Goal: Information Seeking & Learning: Learn about a topic

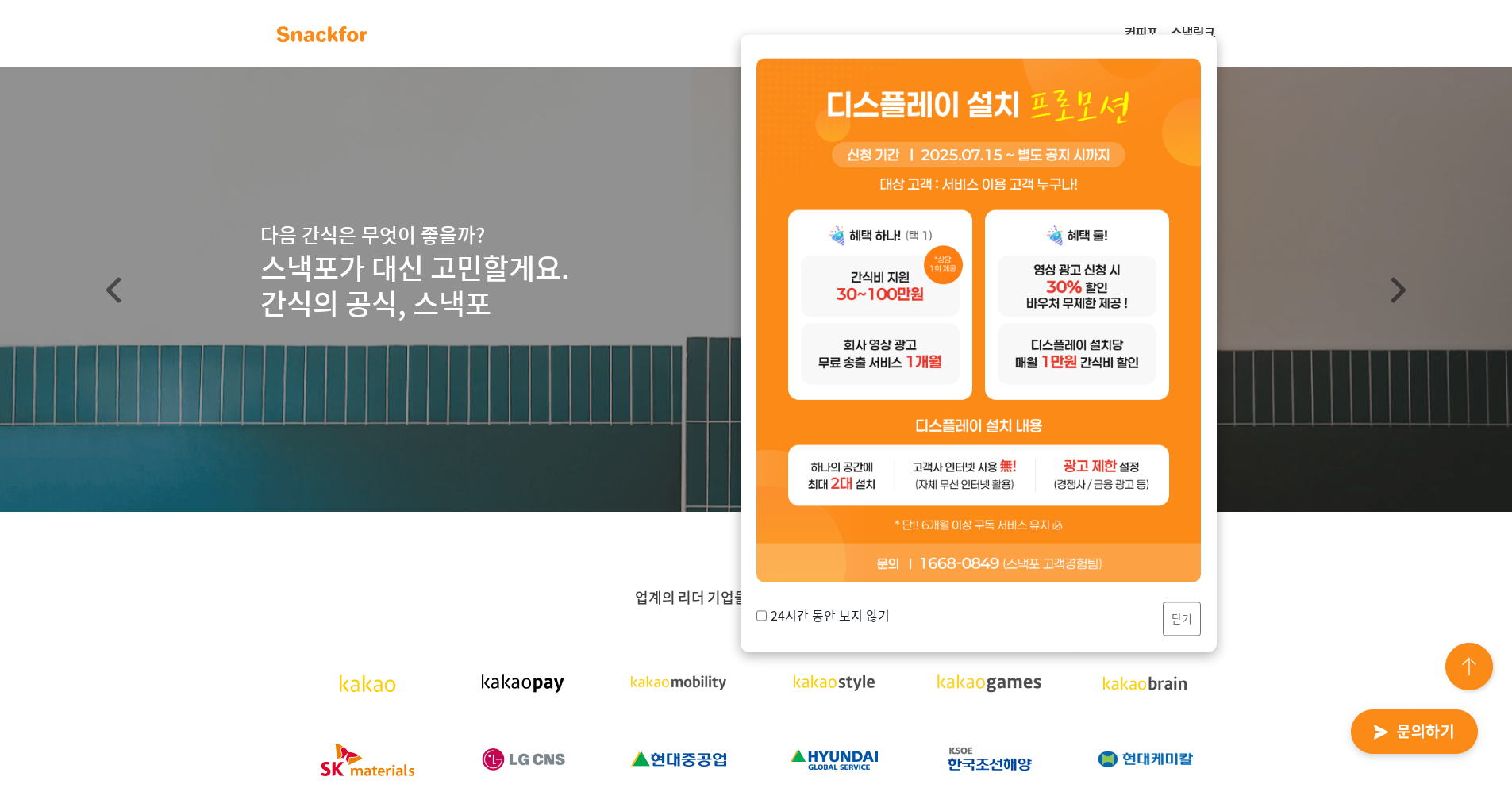
drag, startPoint x: 0, startPoint y: 0, endPoint x: 1007, endPoint y: 628, distance: 1186.8
click at [1007, 628] on div "24시간 동안 보지 않기 닫기" at bounding box center [978, 619] width 445 height 34
click at [781, 611] on label "24시간 동안 보지 않기" at bounding box center [822, 615] width 133 height 19
click at [766, 611] on input "24시간 동안 보지 않기" at bounding box center [761, 615] width 10 height 10
checkbox input "true"
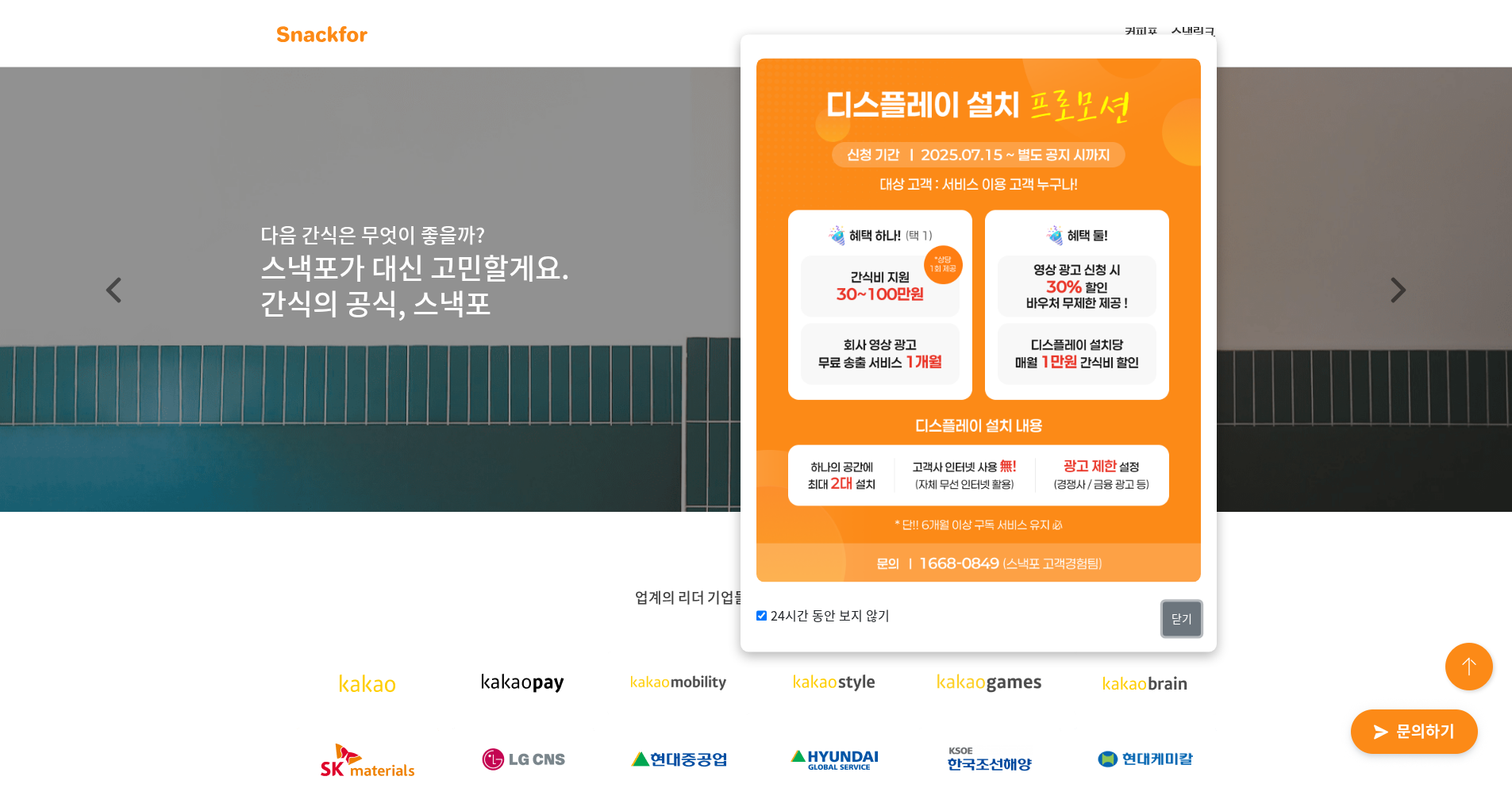
click at [1176, 607] on button "닫기" at bounding box center [1181, 619] width 38 height 34
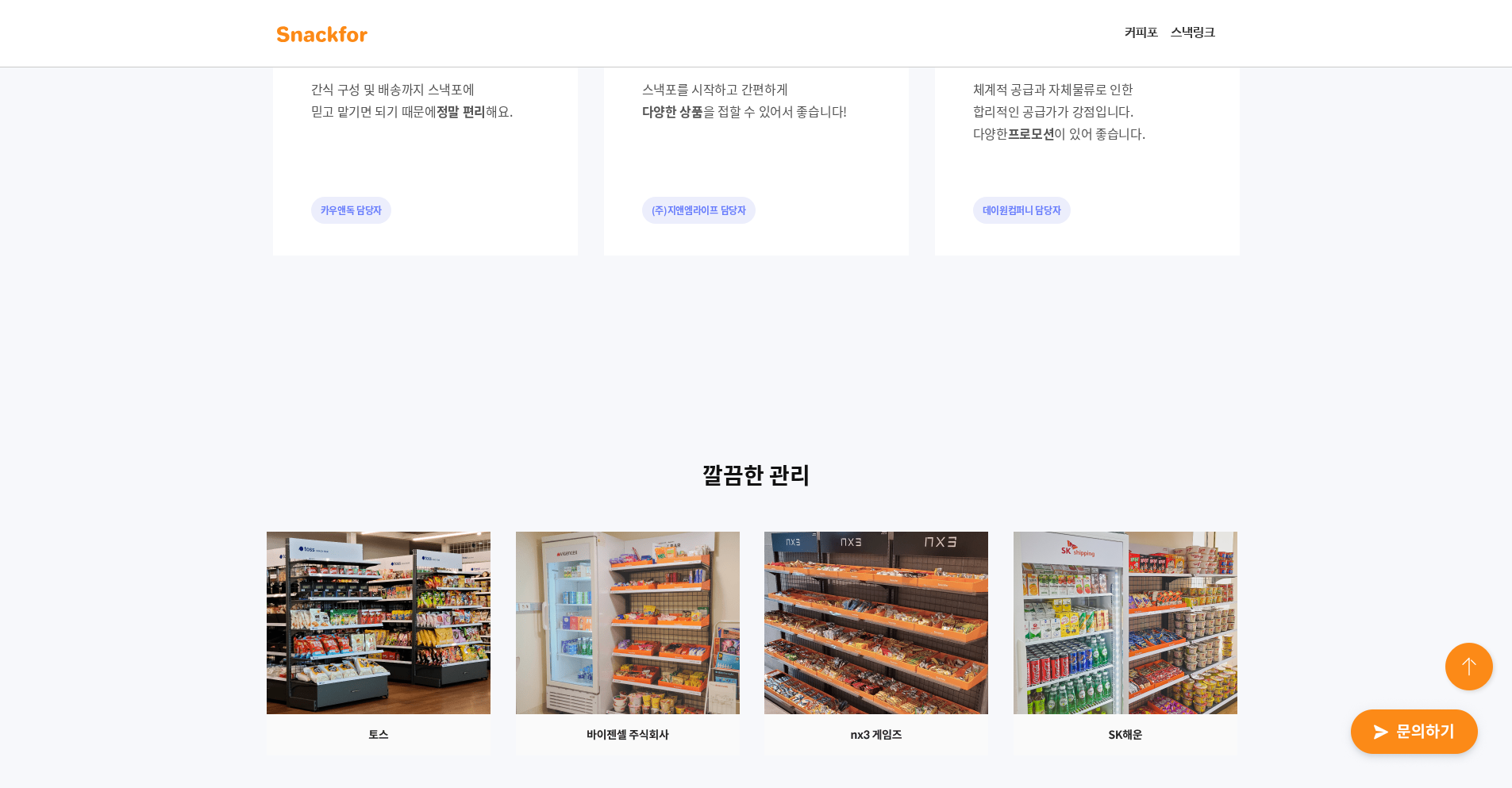
scroll to position [1454, 0]
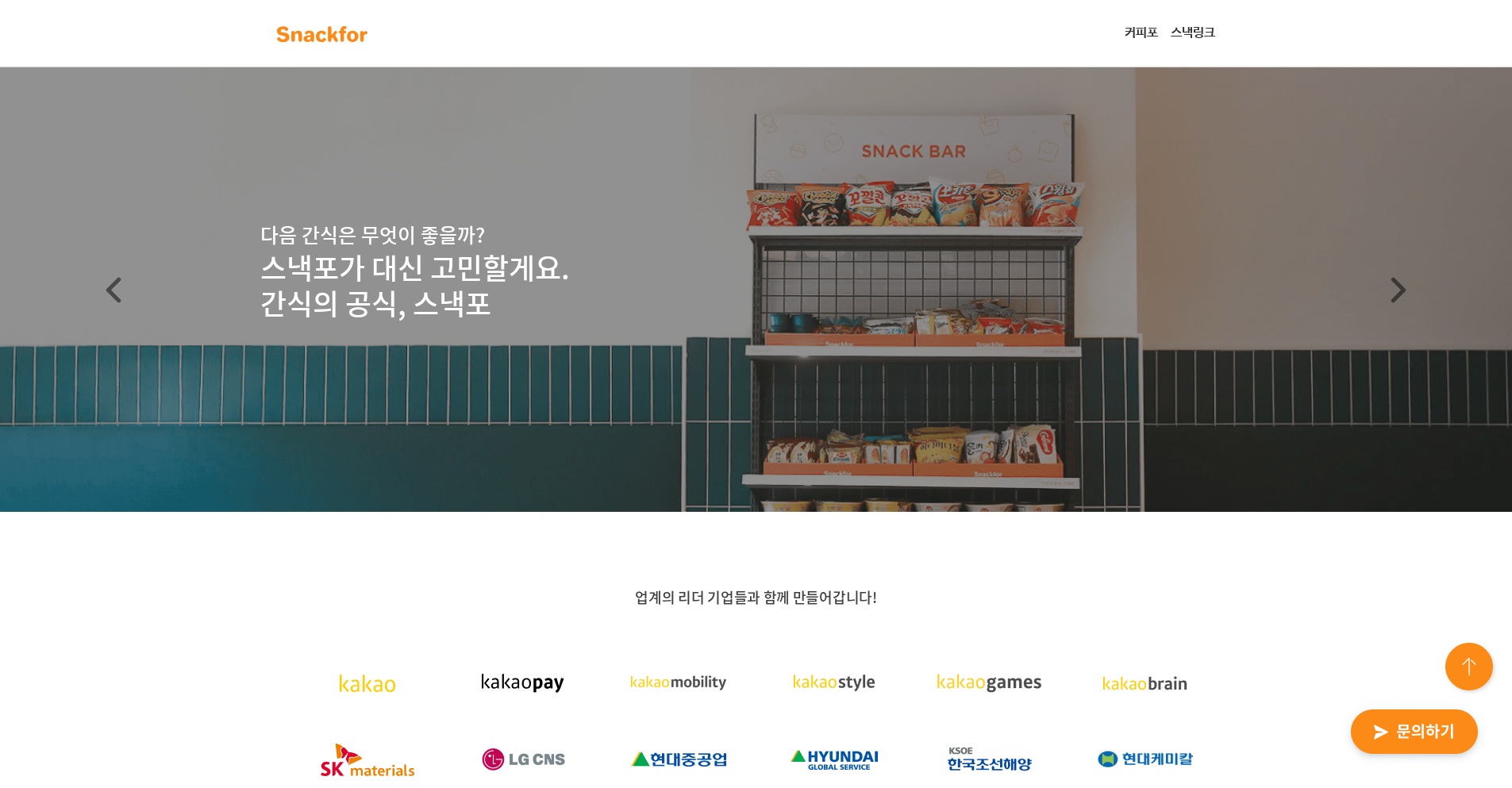
drag, startPoint x: 634, startPoint y: 373, endPoint x: 599, endPoint y: 400, distance: 44.2
click at [595, 392] on header "다음 간식은 무엇이 좋을까? 스낵포가 대신 고민할게요. 간식의 공식, 스낵포" at bounding box center [756, 290] width 1512 height 444
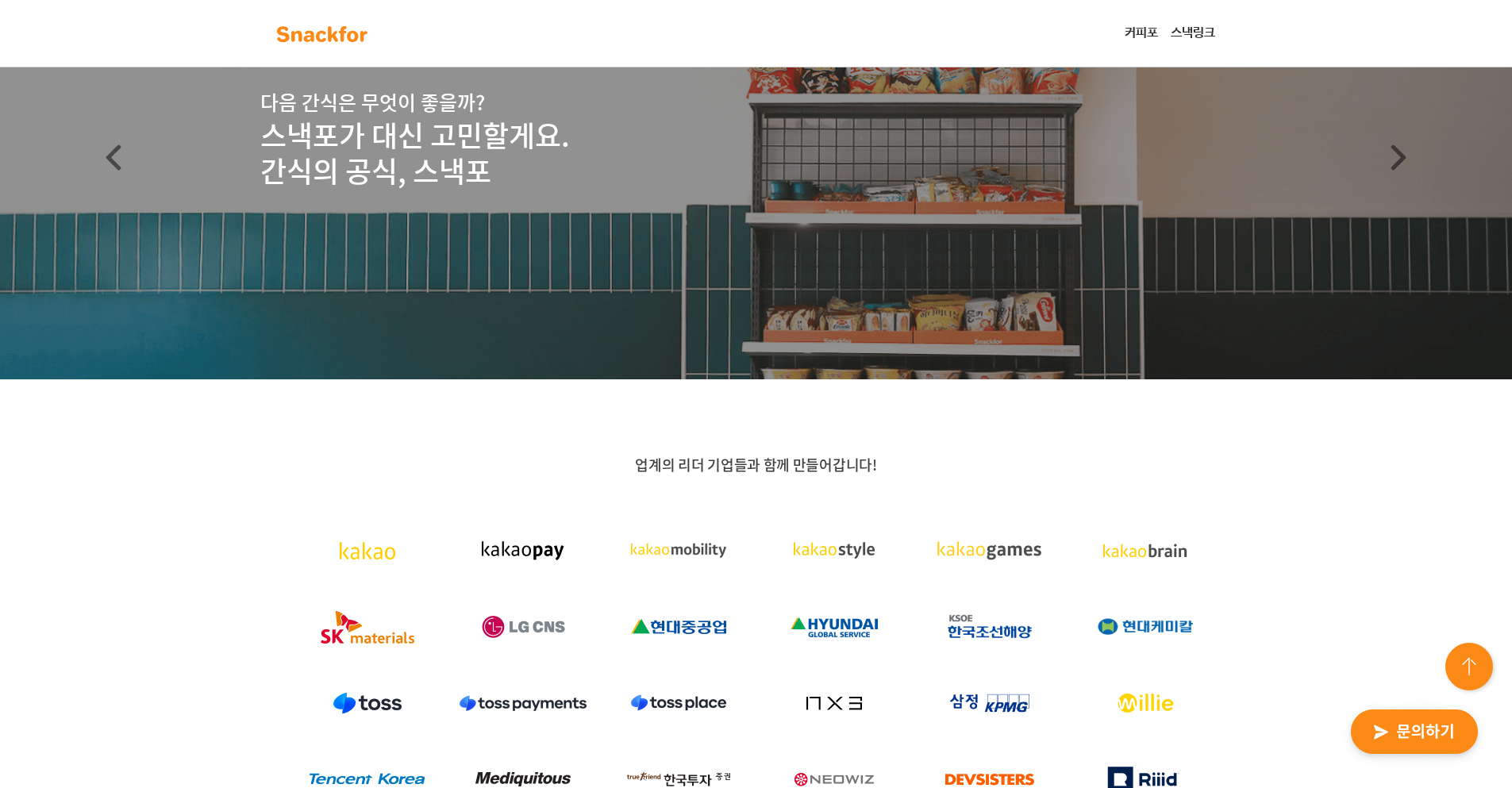
drag, startPoint x: 548, startPoint y: 347, endPoint x: 510, endPoint y: 347, distance: 38.0
click at [528, 347] on header "다음 간식은 무엇이 좋을까? 스낵포가 대신 고민할게요. 간식의 공식, 스낵포" at bounding box center [756, 156] width 1512 height 444
click at [527, 354] on header "다음 간식은 무엇이 좋을까? 스낵포가 대신 고민할게요. 간식의 공식, 스낵포" at bounding box center [756, 156] width 1512 height 444
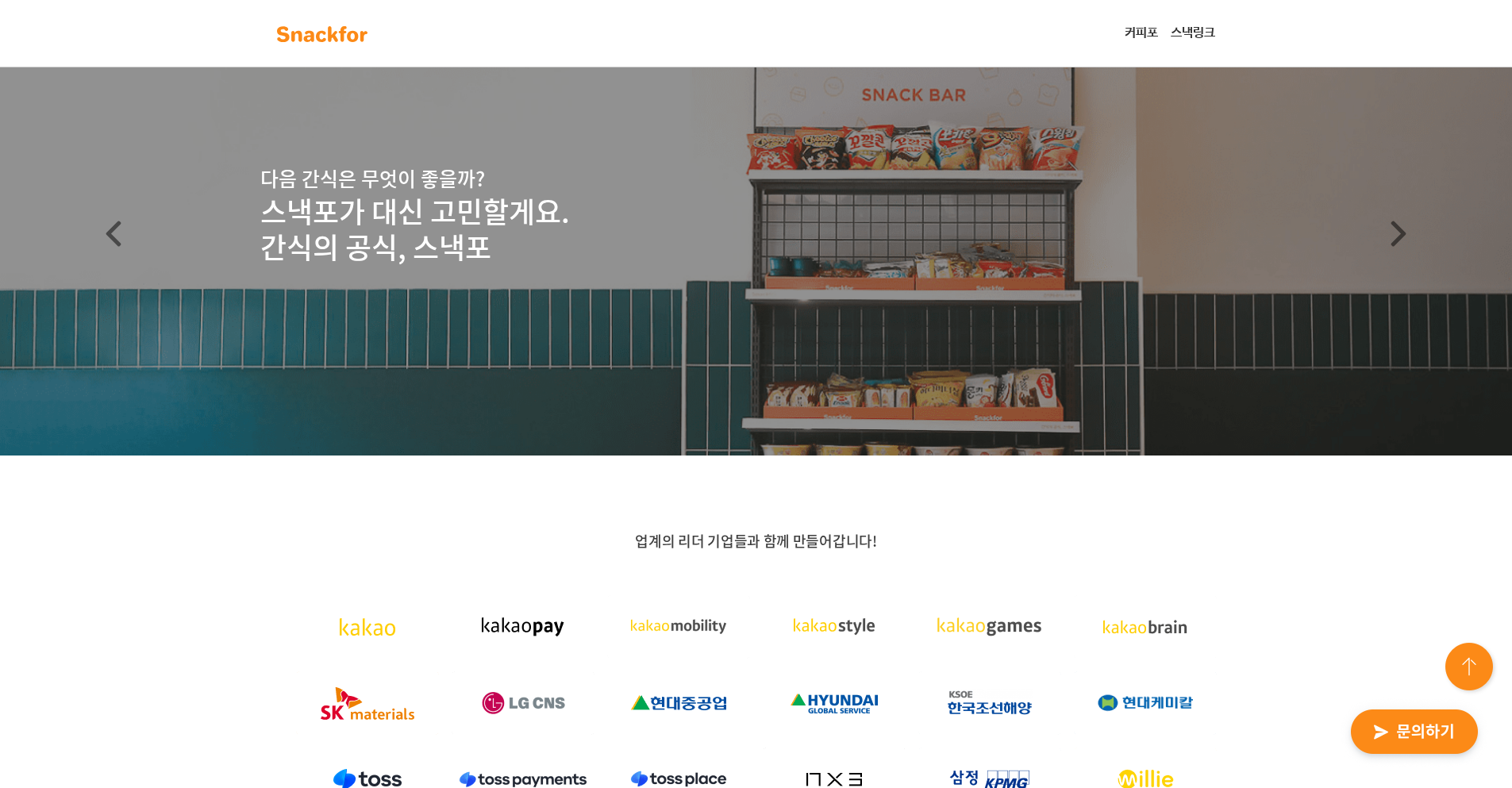
scroll to position [0, 0]
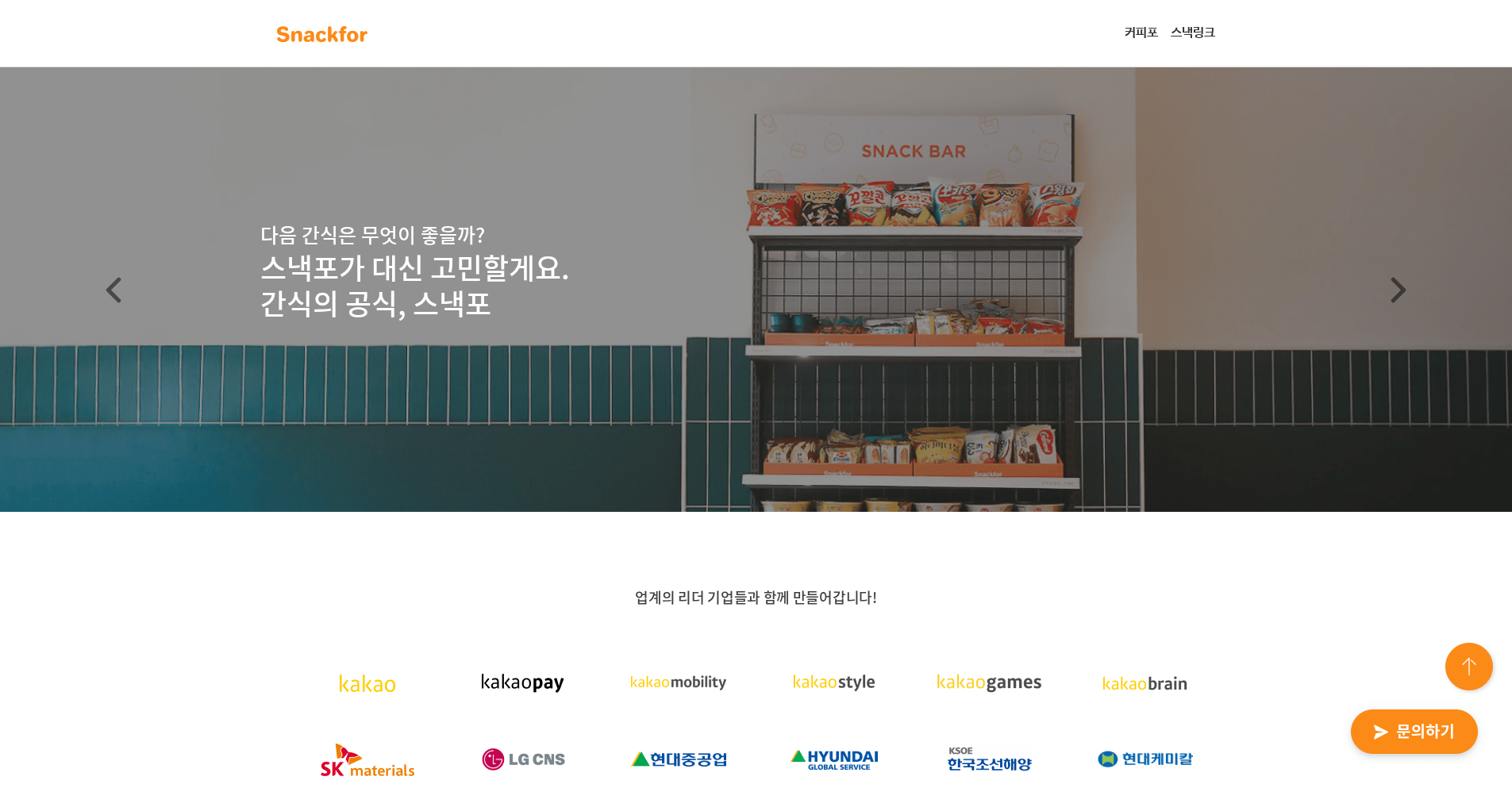
click at [1138, 32] on link "커피포" at bounding box center [1141, 33] width 46 height 31
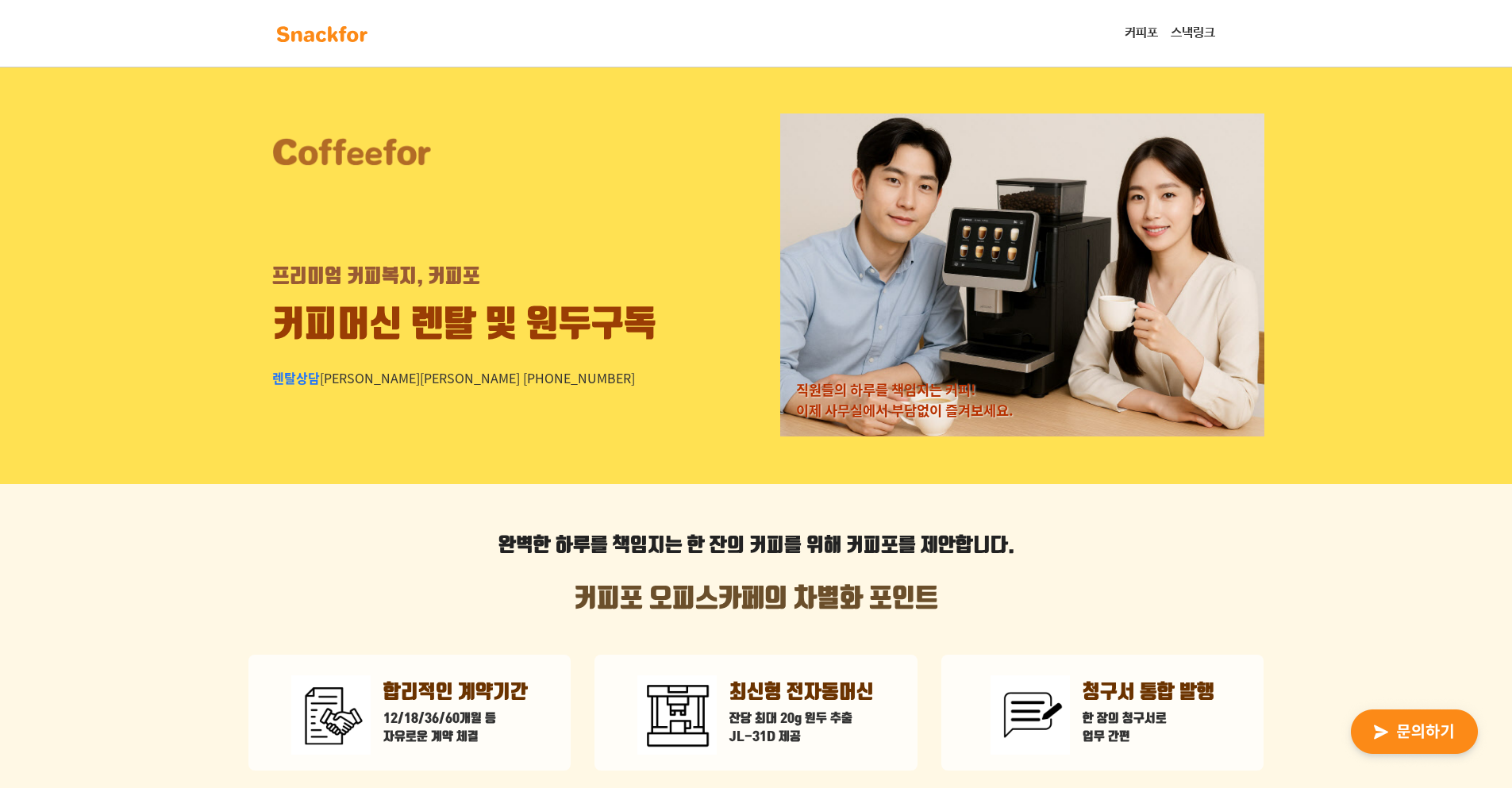
click at [521, 405] on div "프리미엄 커피복지, 커피포 커피머신 렌탈 및 원두구독 렌탈상담 [PERSON_NAME][PERSON_NAME] [PHONE_NUMBER]" at bounding box center [514, 275] width 532 height 323
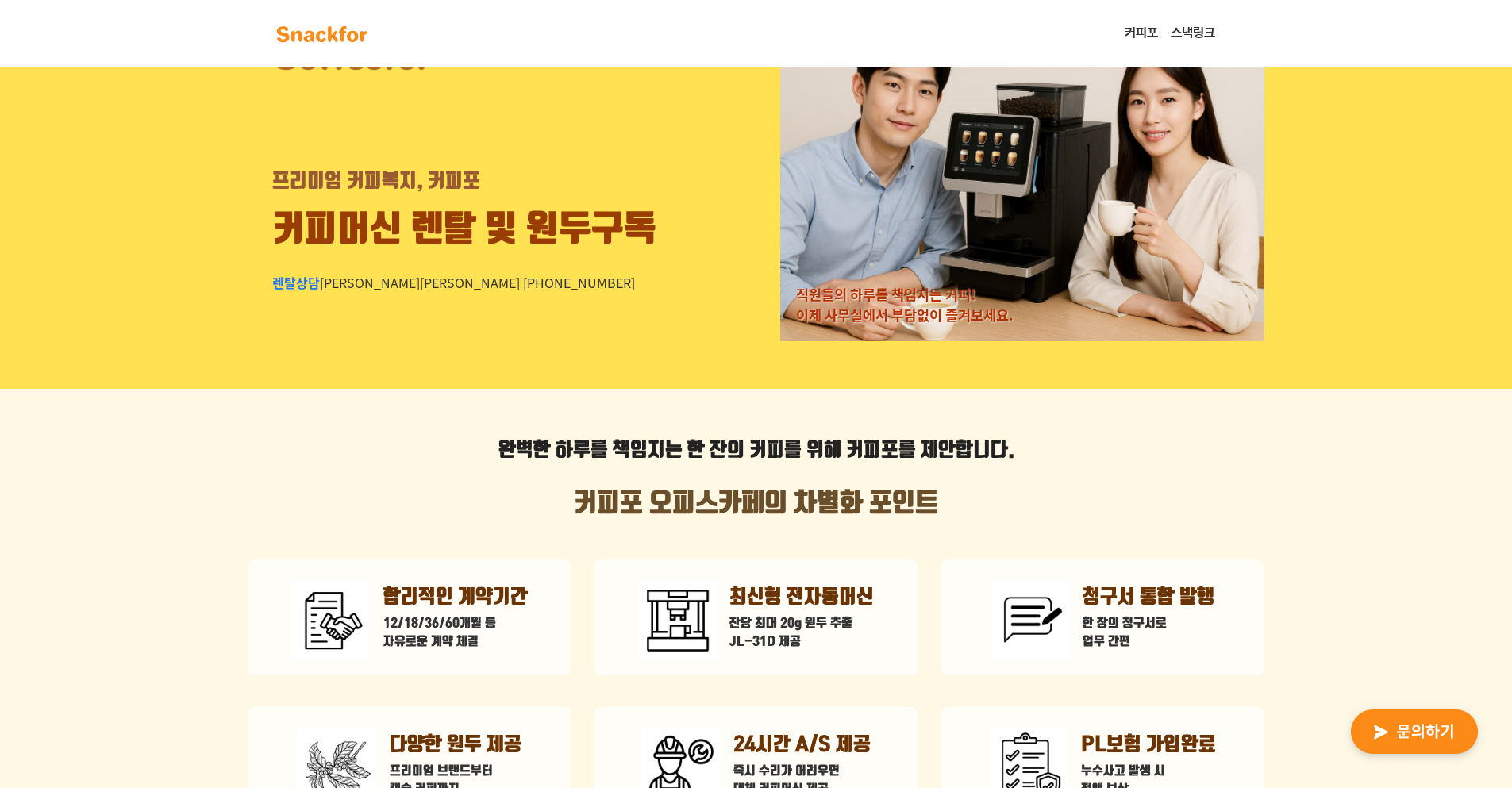
scroll to position [132, 0]
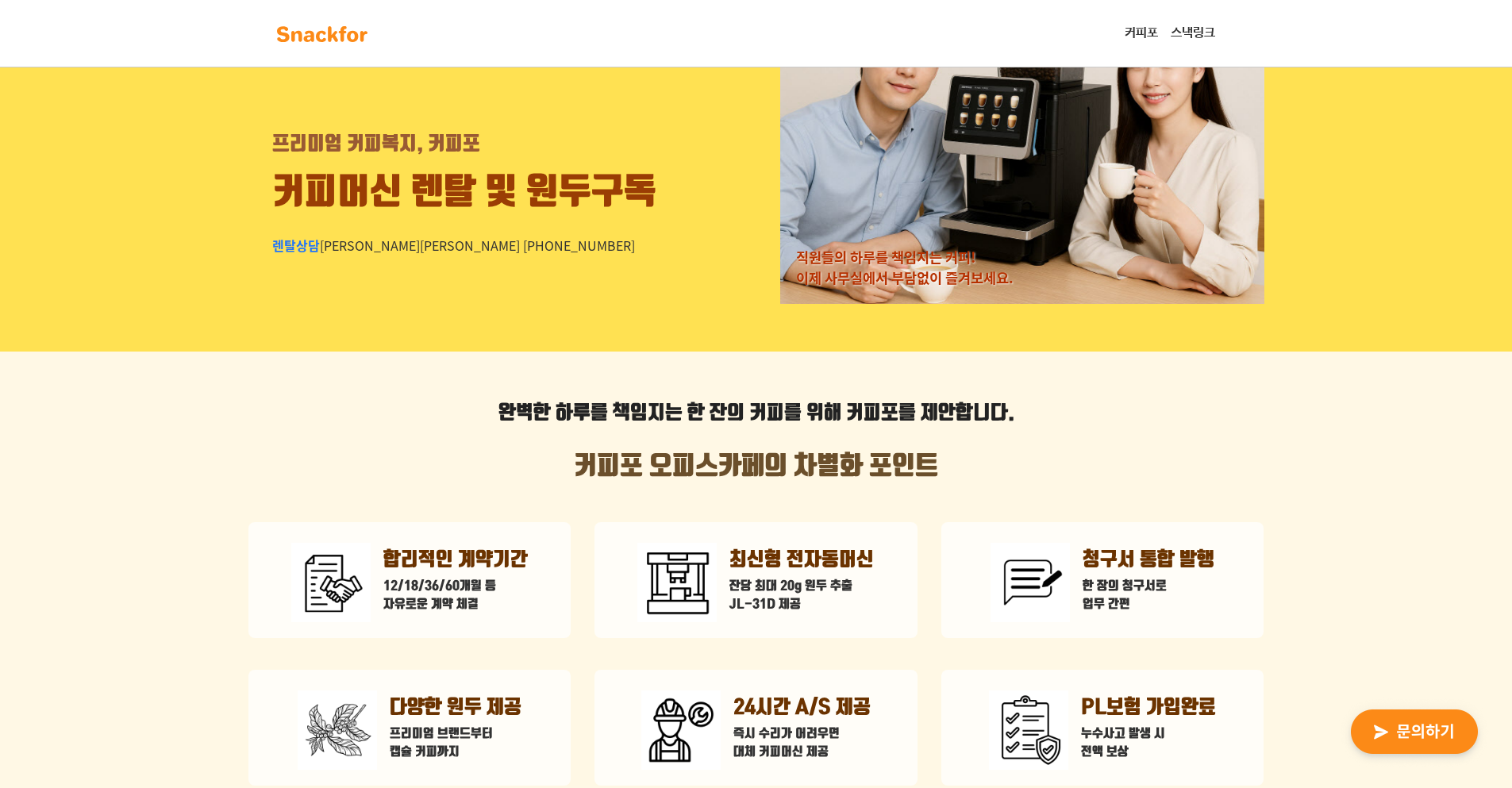
click at [521, 405] on strong "완벽한 하루를 책임지는 한 잔의 커피" at bounding box center [641, 414] width 286 height 24
click at [516, 411] on strong "완벽한 하루를 책임지는 한 잔의 커피" at bounding box center [641, 414] width 286 height 24
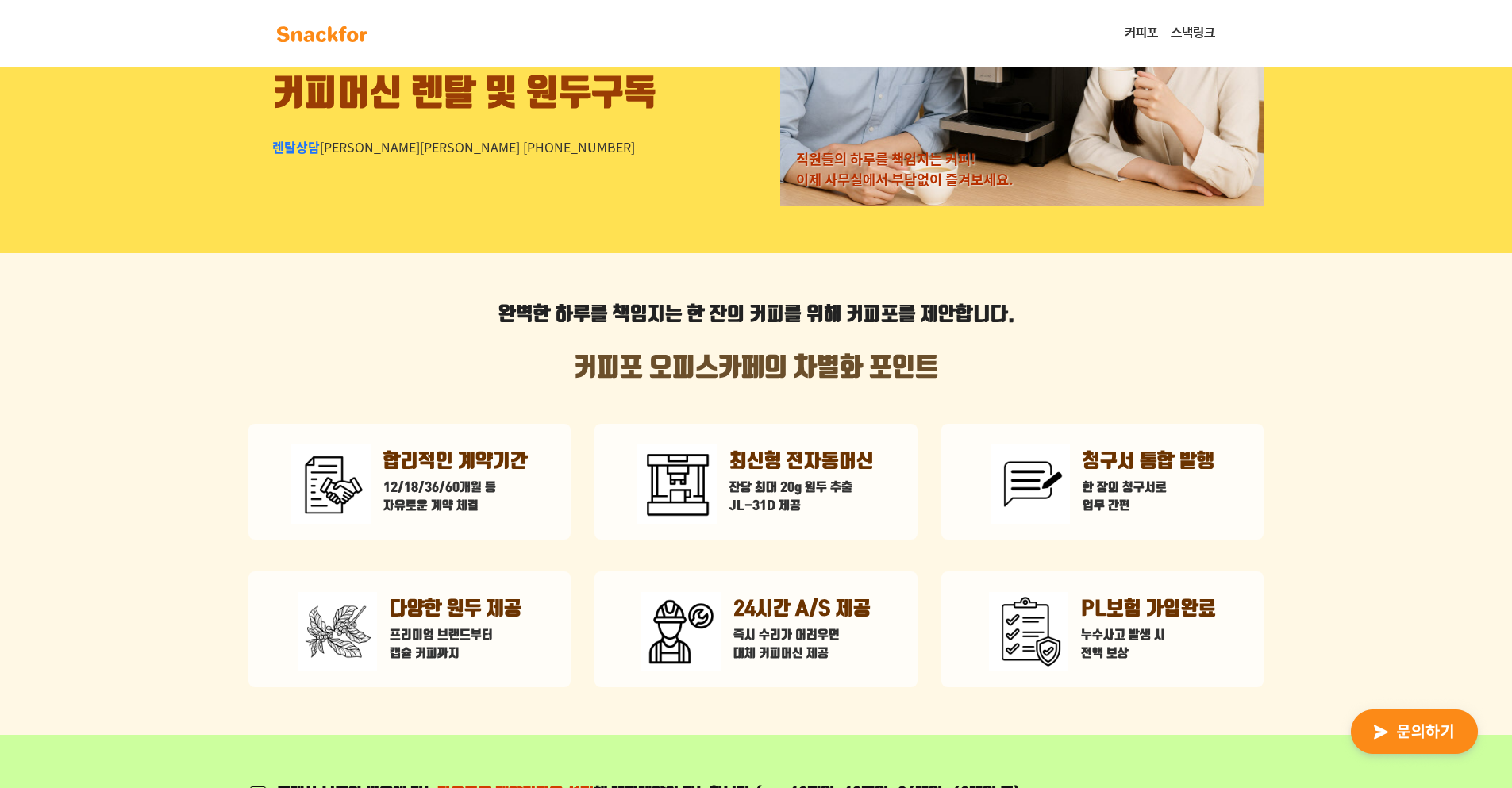
scroll to position [265, 0]
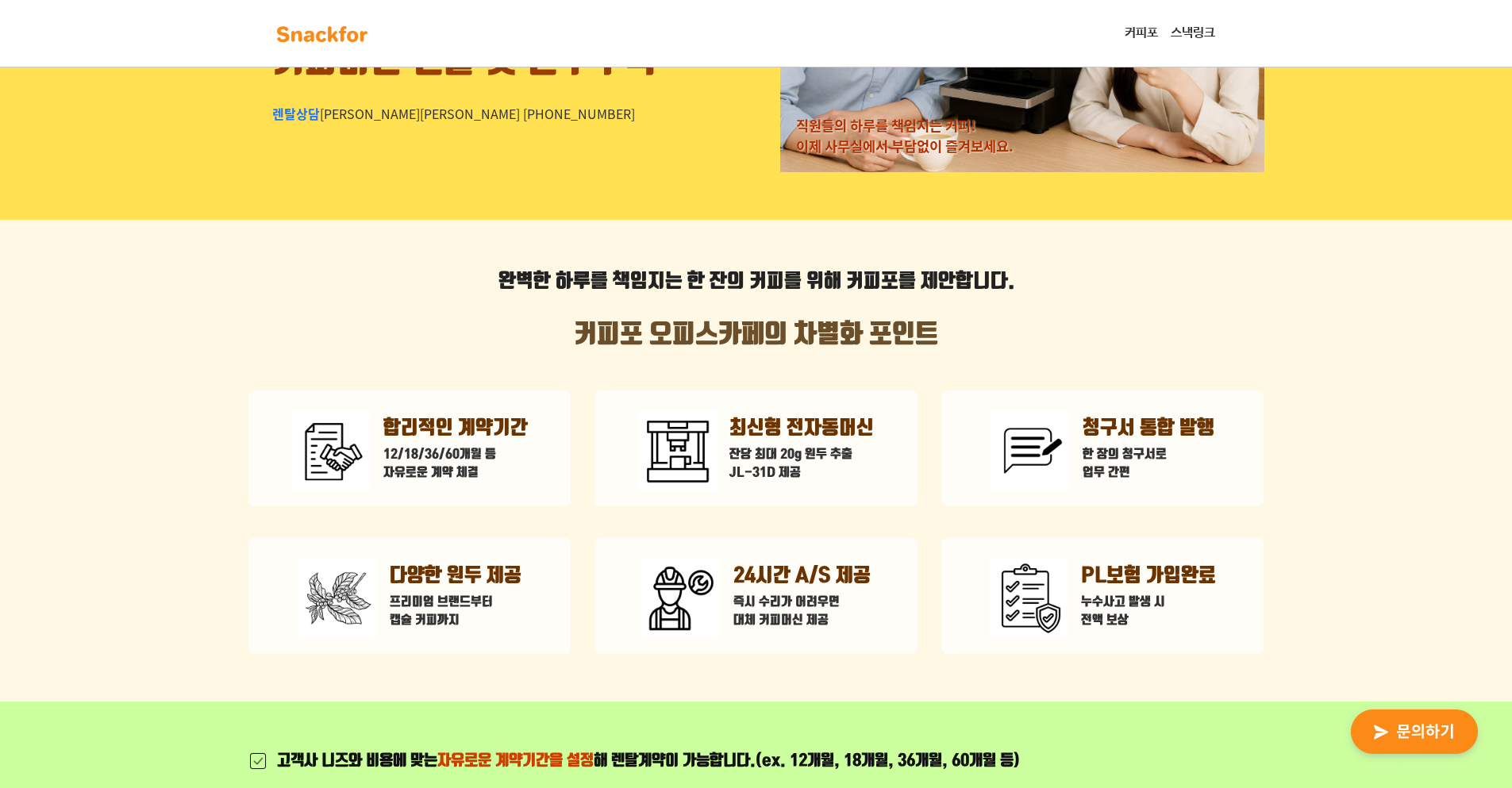
click at [516, 411] on div "합리적인 계약기간 12/18/36/60개월 등 자유로운 계약 체결" at bounding box center [409, 448] width 236 height 84
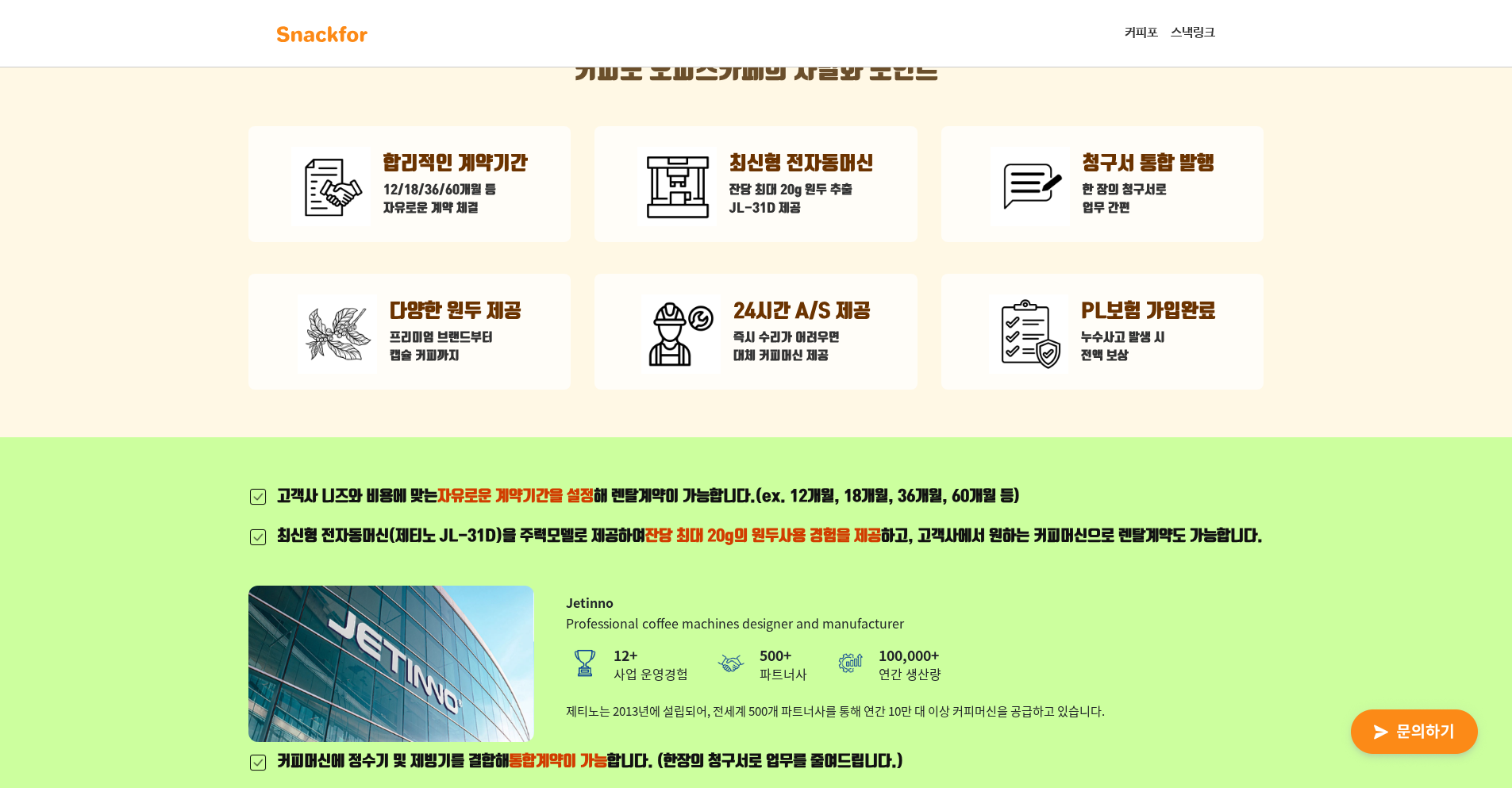
scroll to position [529, 0]
click at [516, 411] on div "완벽한 하루를 책임지는 한 잔의 커피 를 위해 커피포를 제안합니다. 커피포 오피스카페의 차별화 포인트 합리적인 계약기간 12/18/36/60개…" at bounding box center [756, 195] width 1512 height 481
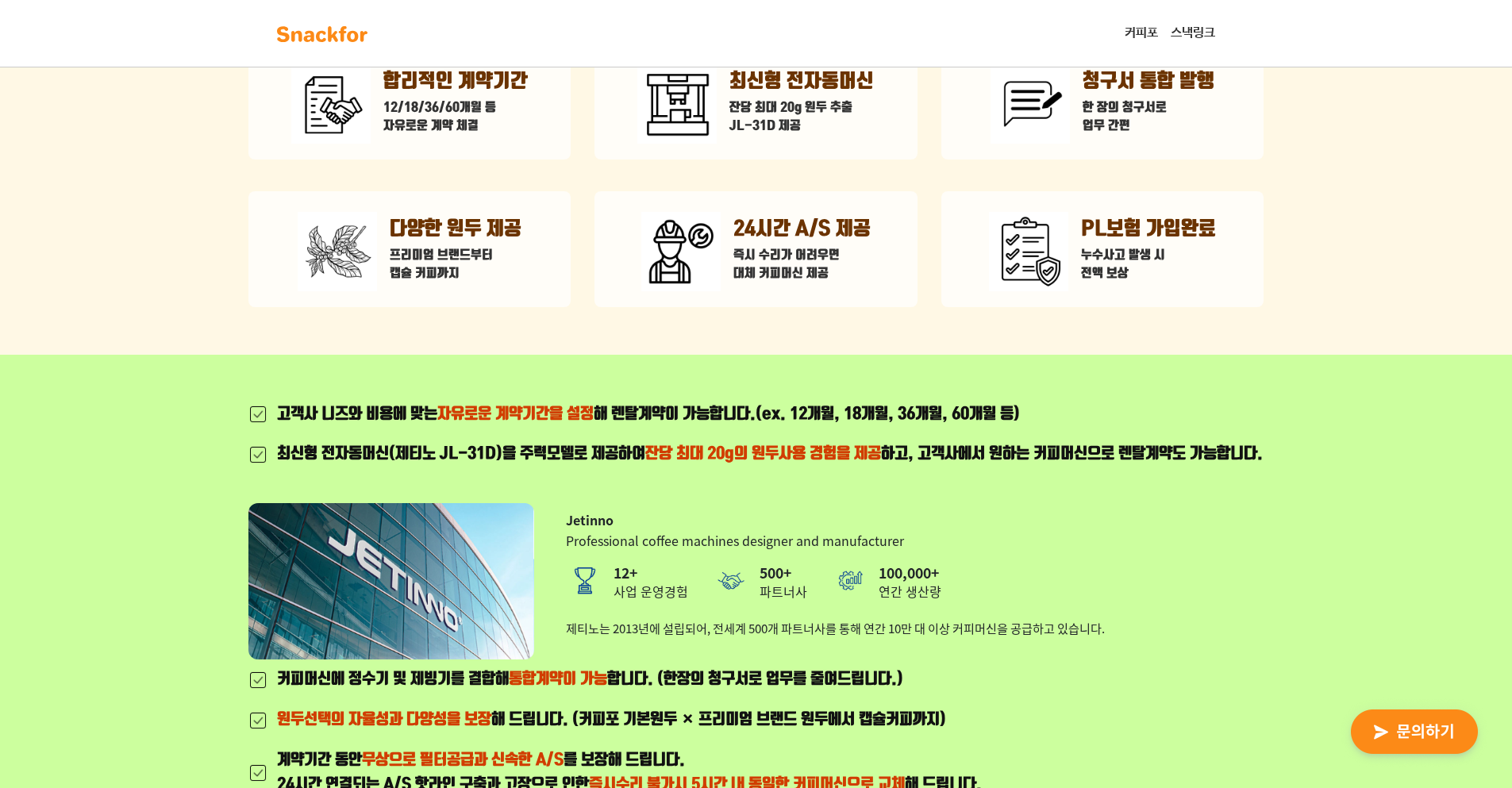
scroll to position [661, 0]
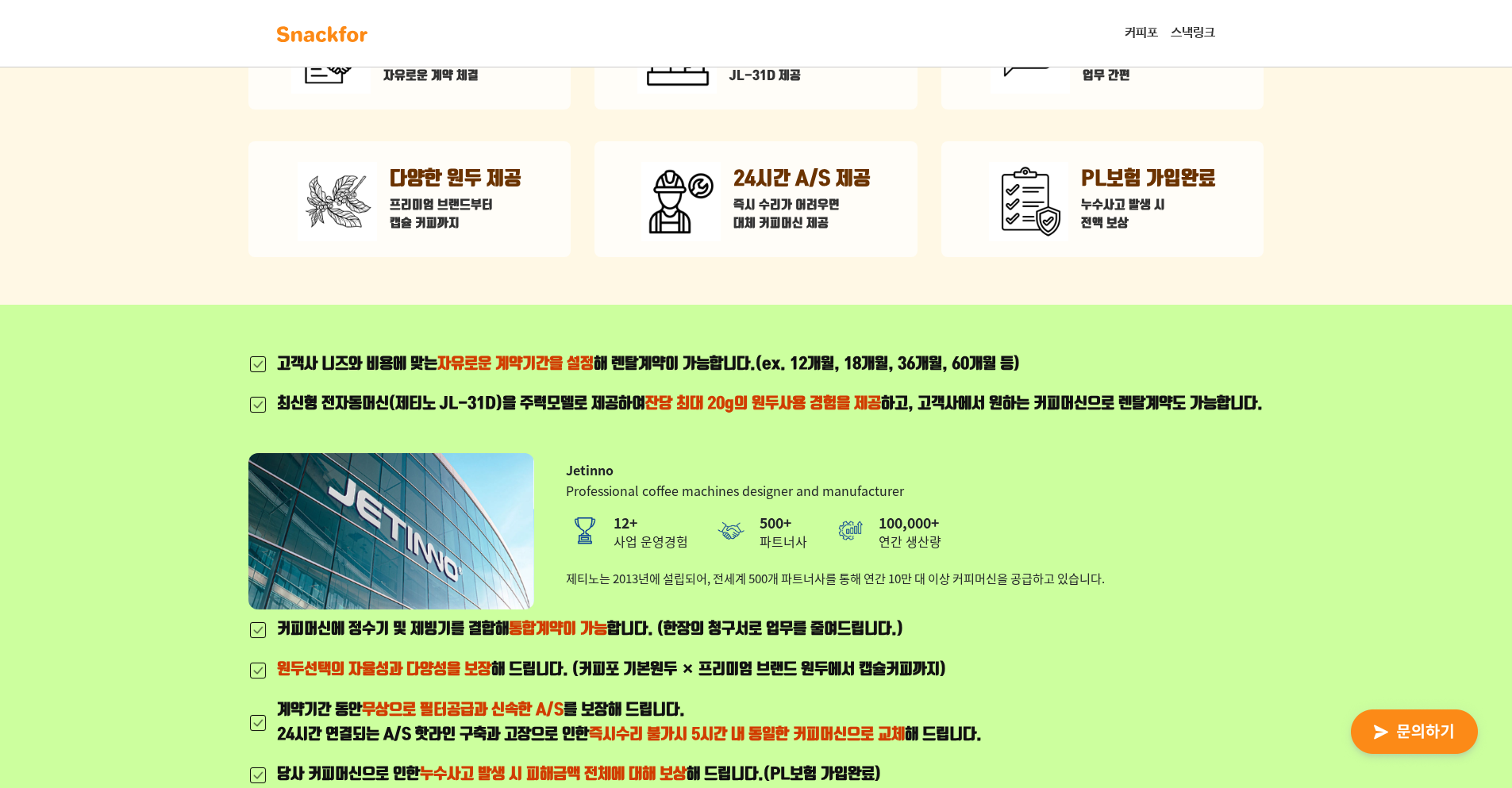
click at [516, 411] on div "최신형 전자동머신(제티노 JL-31D)을 주력모델로 제공하여 잔당 최대 20g의 원두사용 경험을 제공 하고, 고객사에서 원하는 커피머신으로 렌…" at bounding box center [770, 404] width 986 height 24
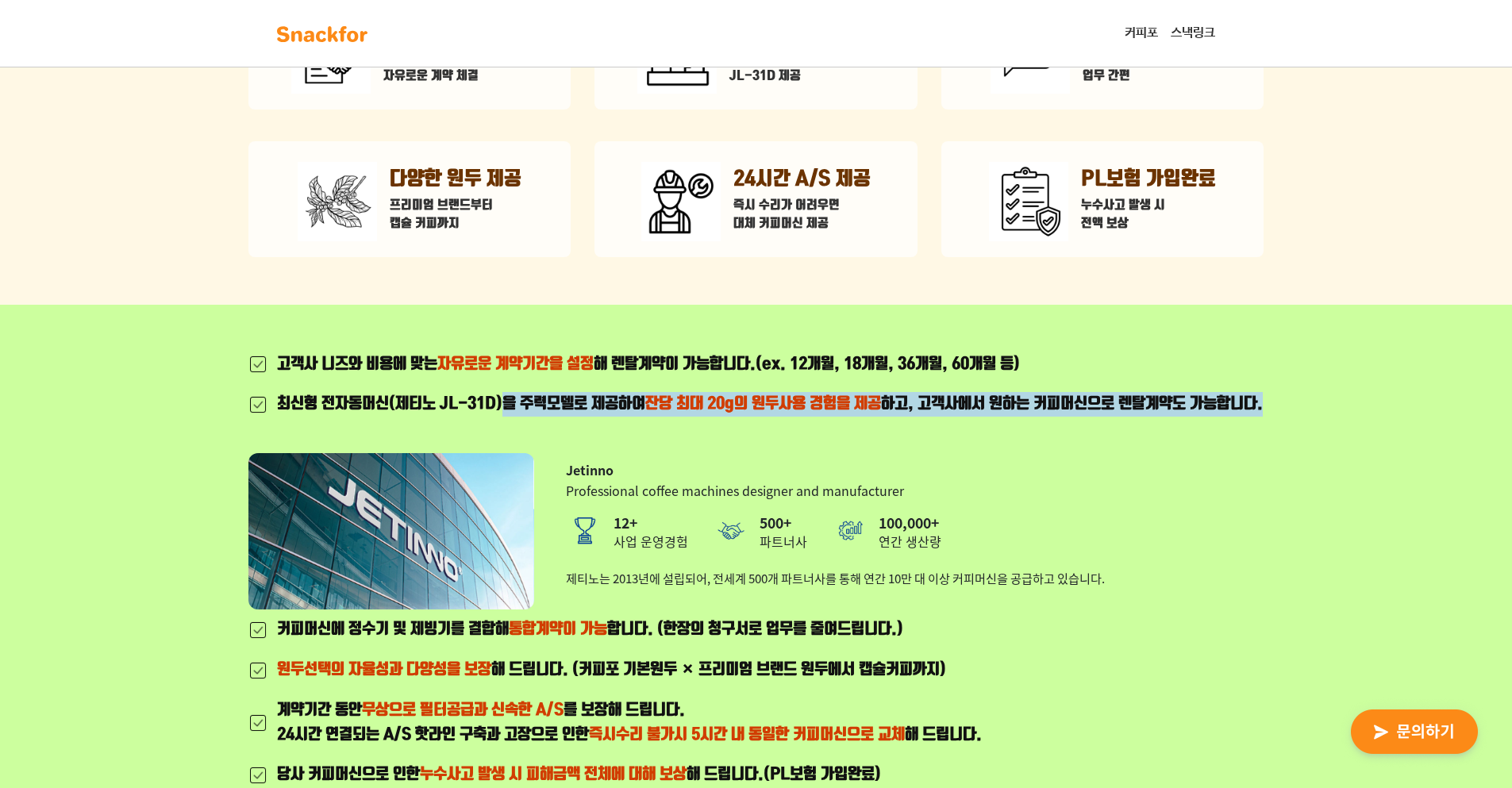
click at [516, 411] on div "최신형 전자동머신(제티노 JL-31D)을 주력모델로 제공하여 잔당 최대 20g의 원두사용 경험을 제공 하고, 고객사에서 원하는 커피머신으로 렌…" at bounding box center [770, 404] width 986 height 24
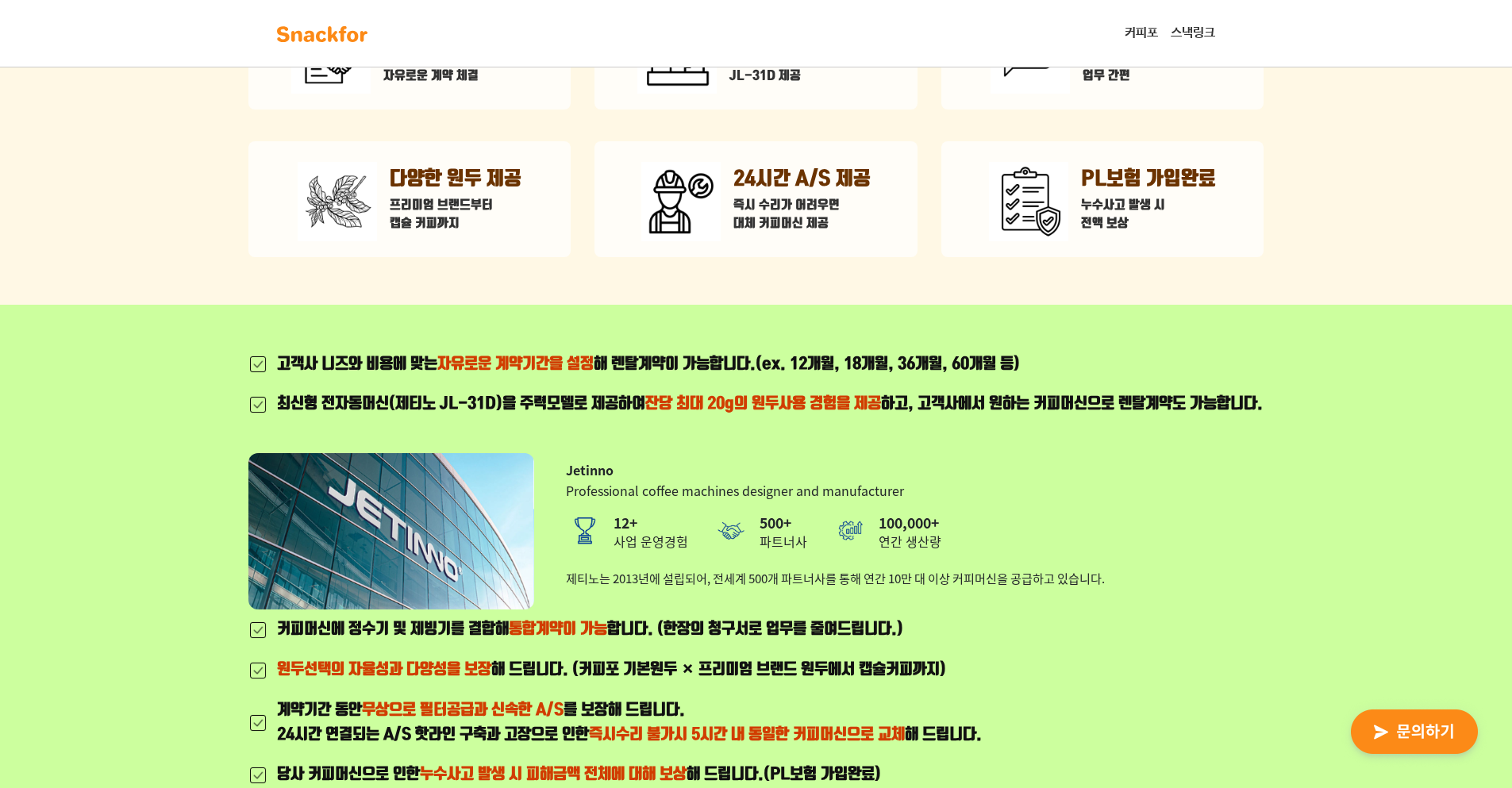
click at [516, 411] on div "최신형 전자동머신(제티노 JL-31D)을 주력모델로 제공하여 잔당 최대 20g의 원두사용 경험을 제공 하고, 고객사에서 원하는 커피머신으로 렌…" at bounding box center [770, 404] width 986 height 24
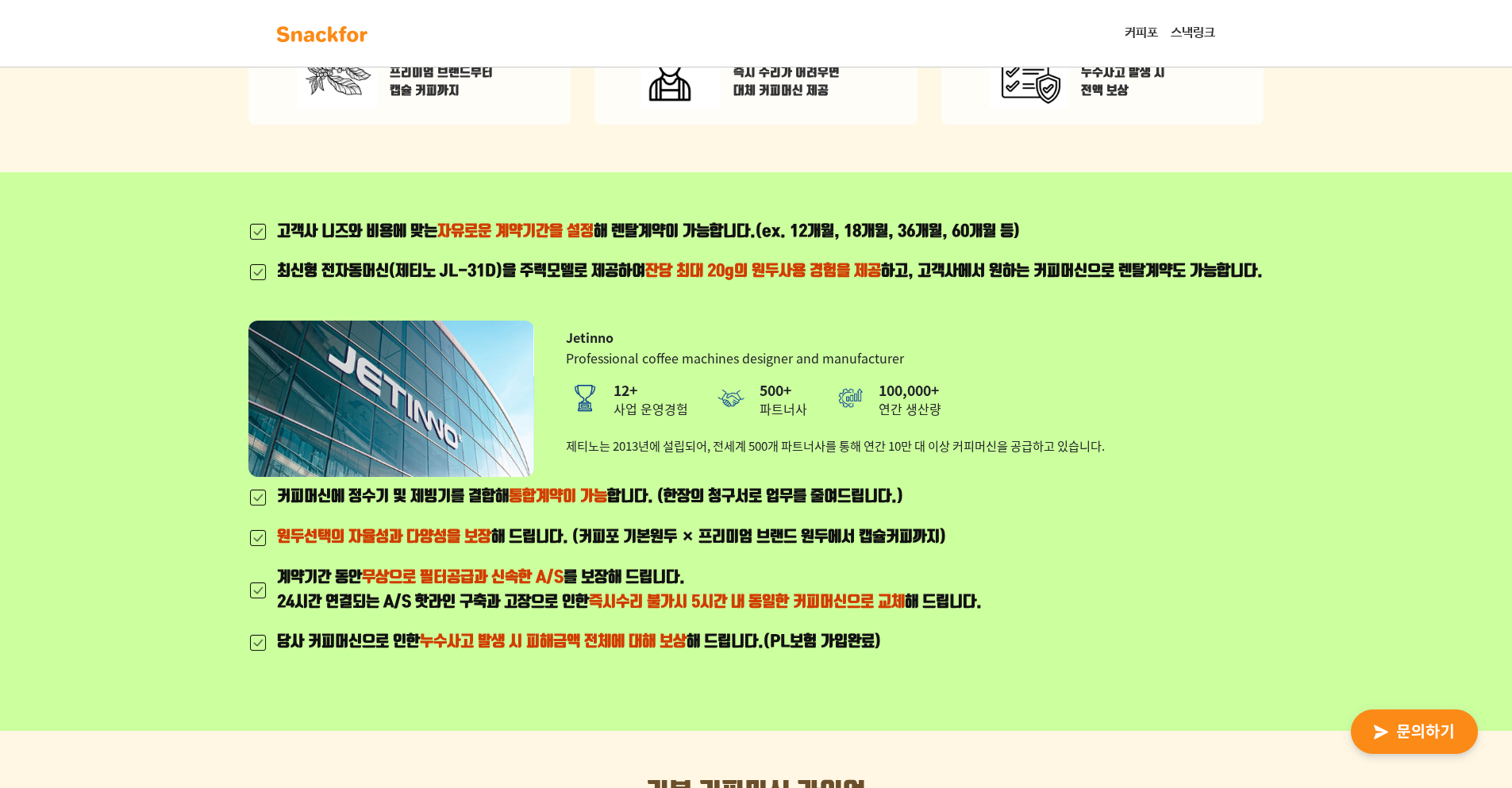
click at [516, 411] on img at bounding box center [391, 398] width 286 height 156
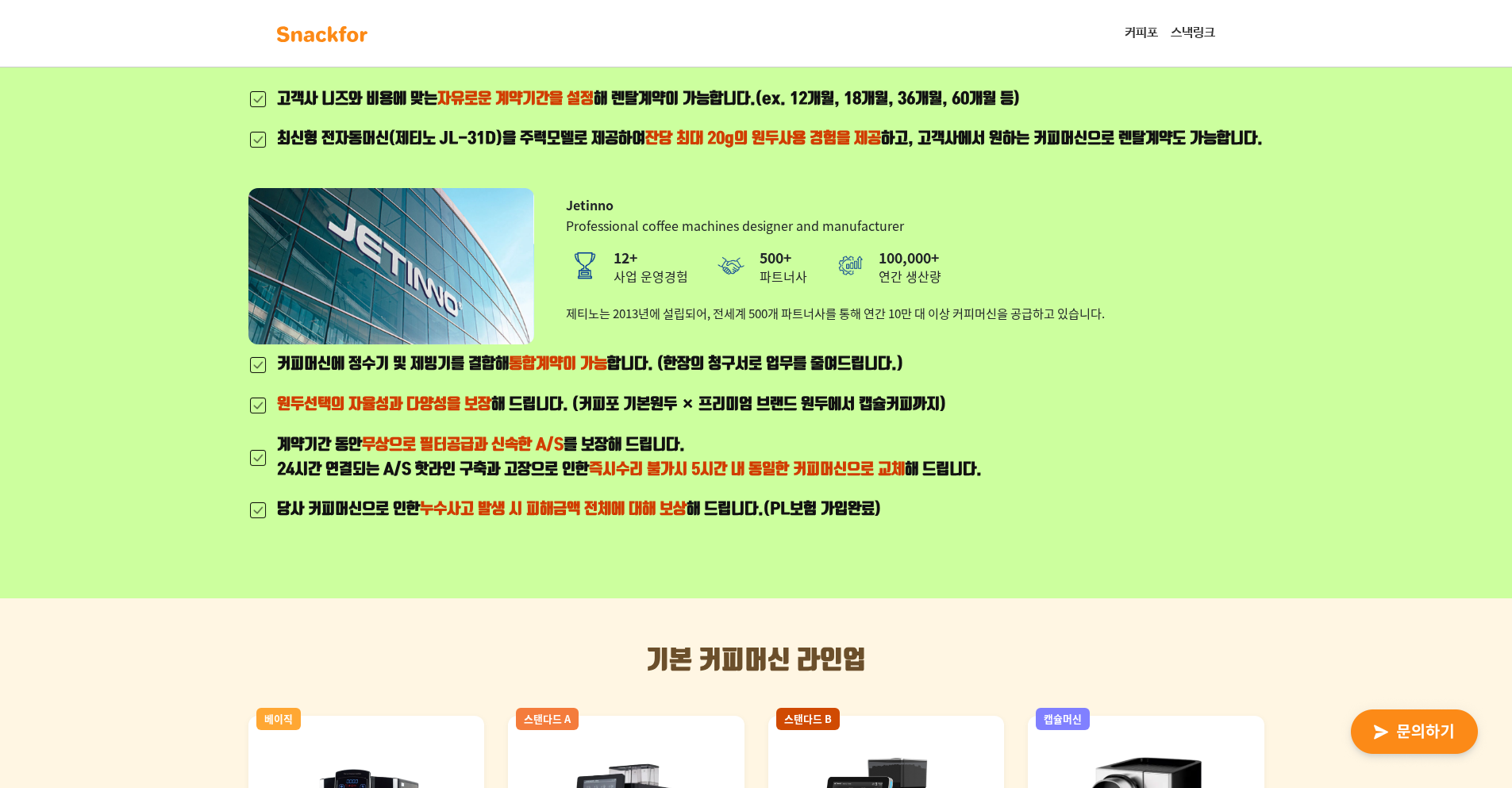
click at [516, 411] on ul "커피머신에 정수기 및 제빙기를 결합해 통합계약이 가능 합니다. (한장의 청구서로 업무를 줄여드립니다.) 원두선택의 자율성과 다양성을 보장 해 …" at bounding box center [615, 445] width 733 height 186
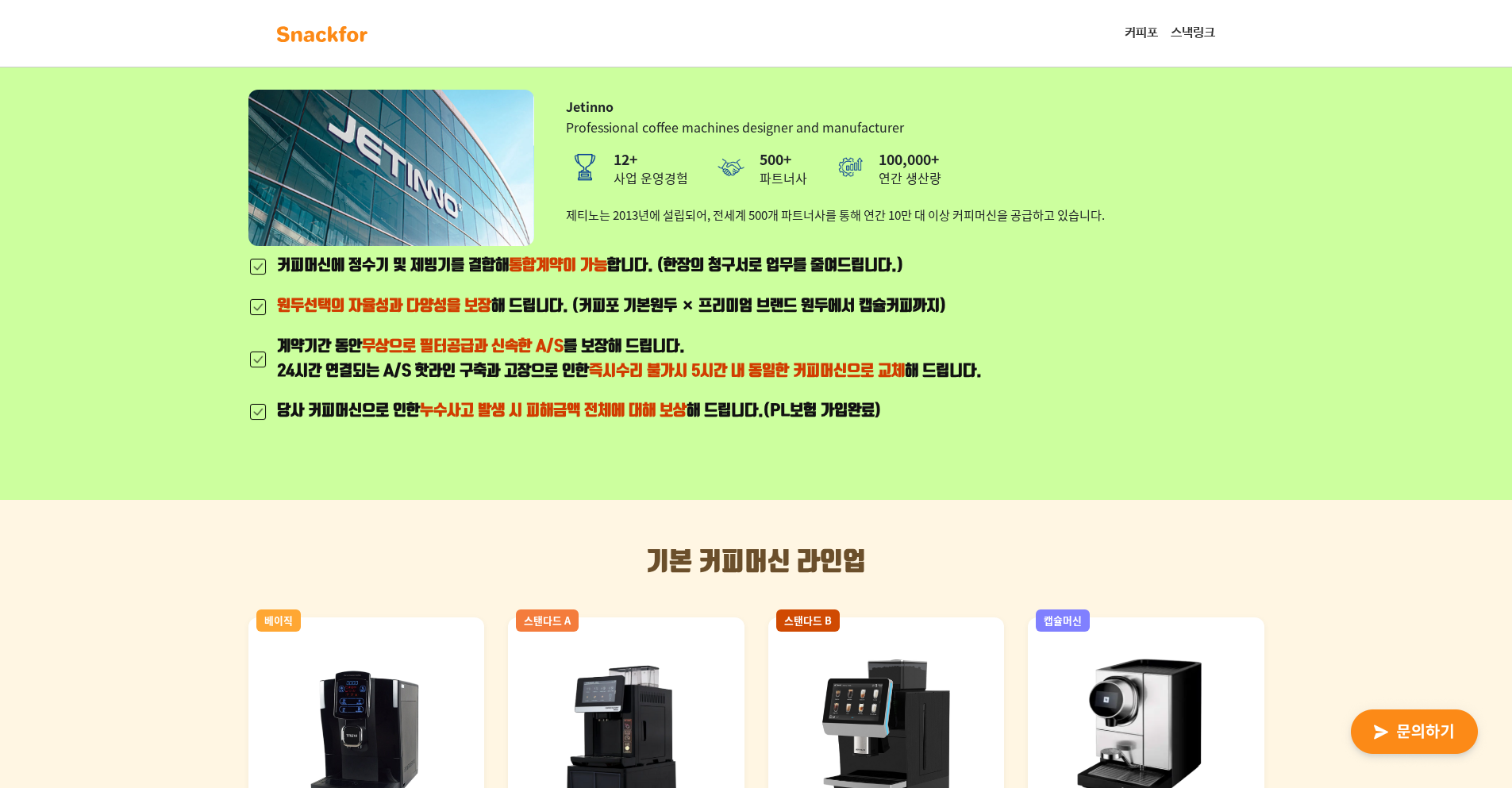
scroll to position [1057, 0]
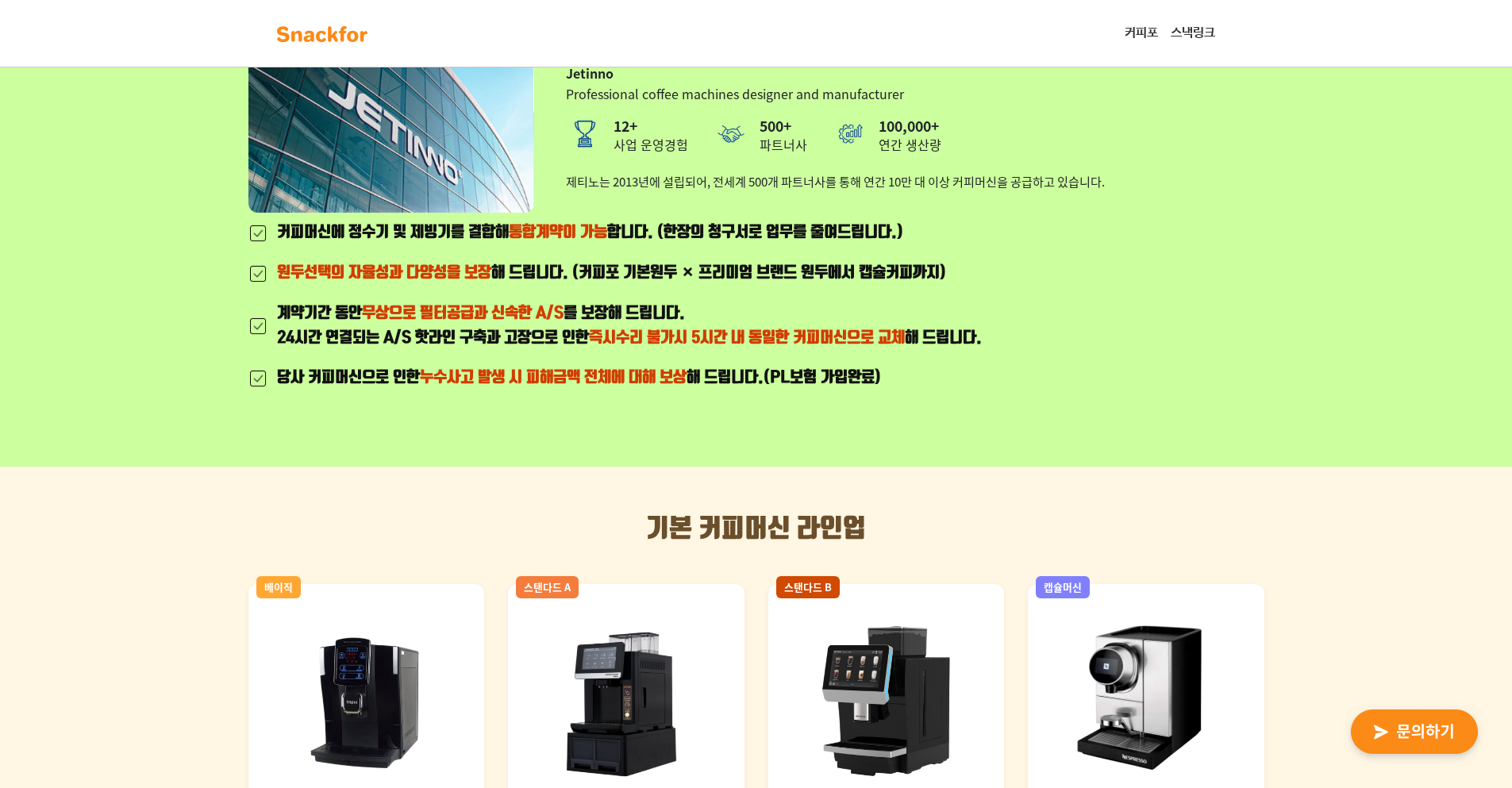
click at [516, 387] on span "누수사고 발생 시 피해금액 전체에 대해 보상" at bounding box center [553, 377] width 267 height 19
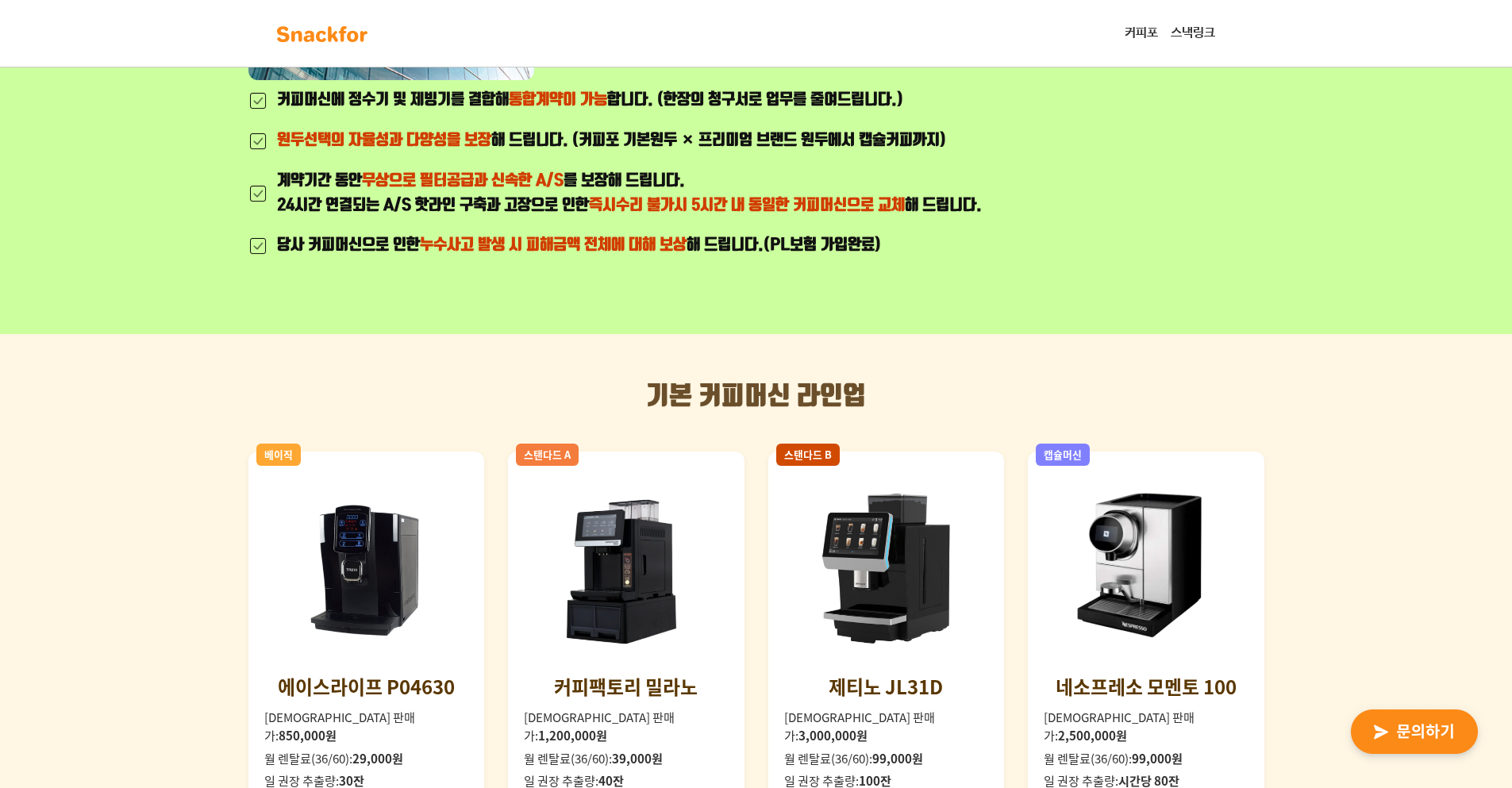
click at [516, 411] on h2 "기본 커피머신 라인업" at bounding box center [756, 396] width 1016 height 30
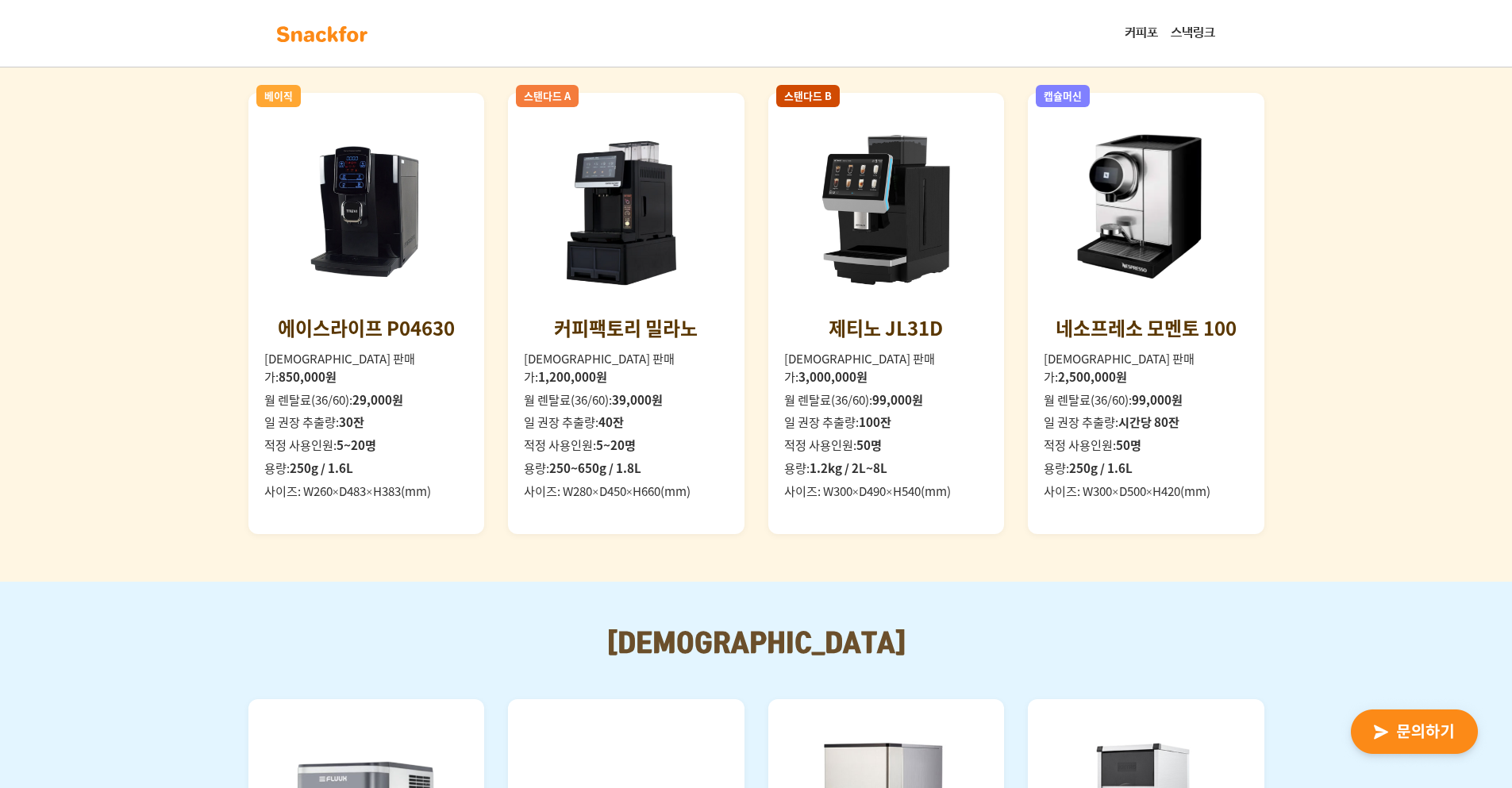
scroll to position [1586, 0]
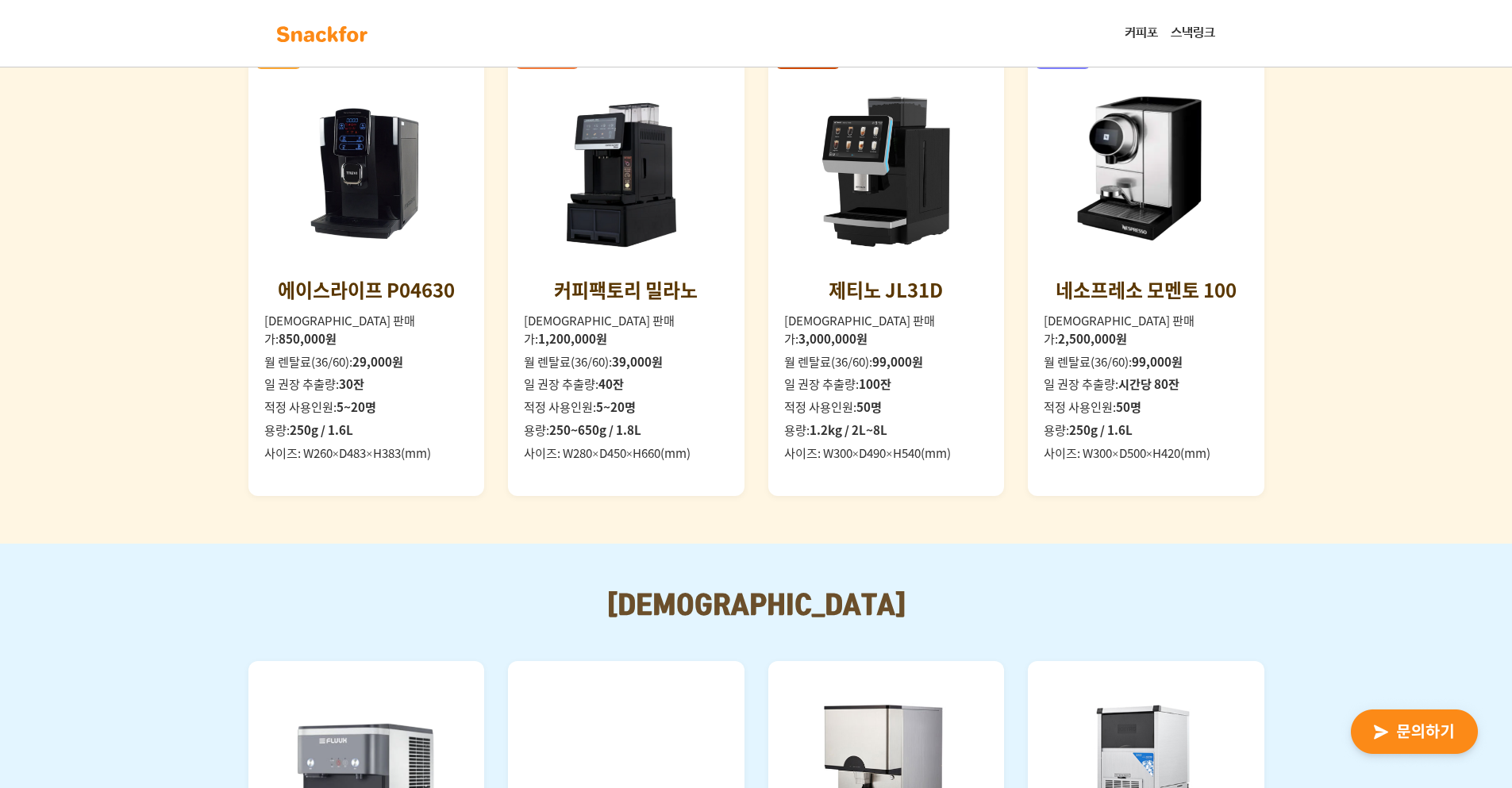
click at [495, 410] on div "베이직 에이스라이프 P04630 일시불 판매가: 850,000원 월 렌탈료(36/60): 29,000원 일 권장 추출량: 30잔 적정 사용인원…" at bounding box center [756, 275] width 1016 height 440
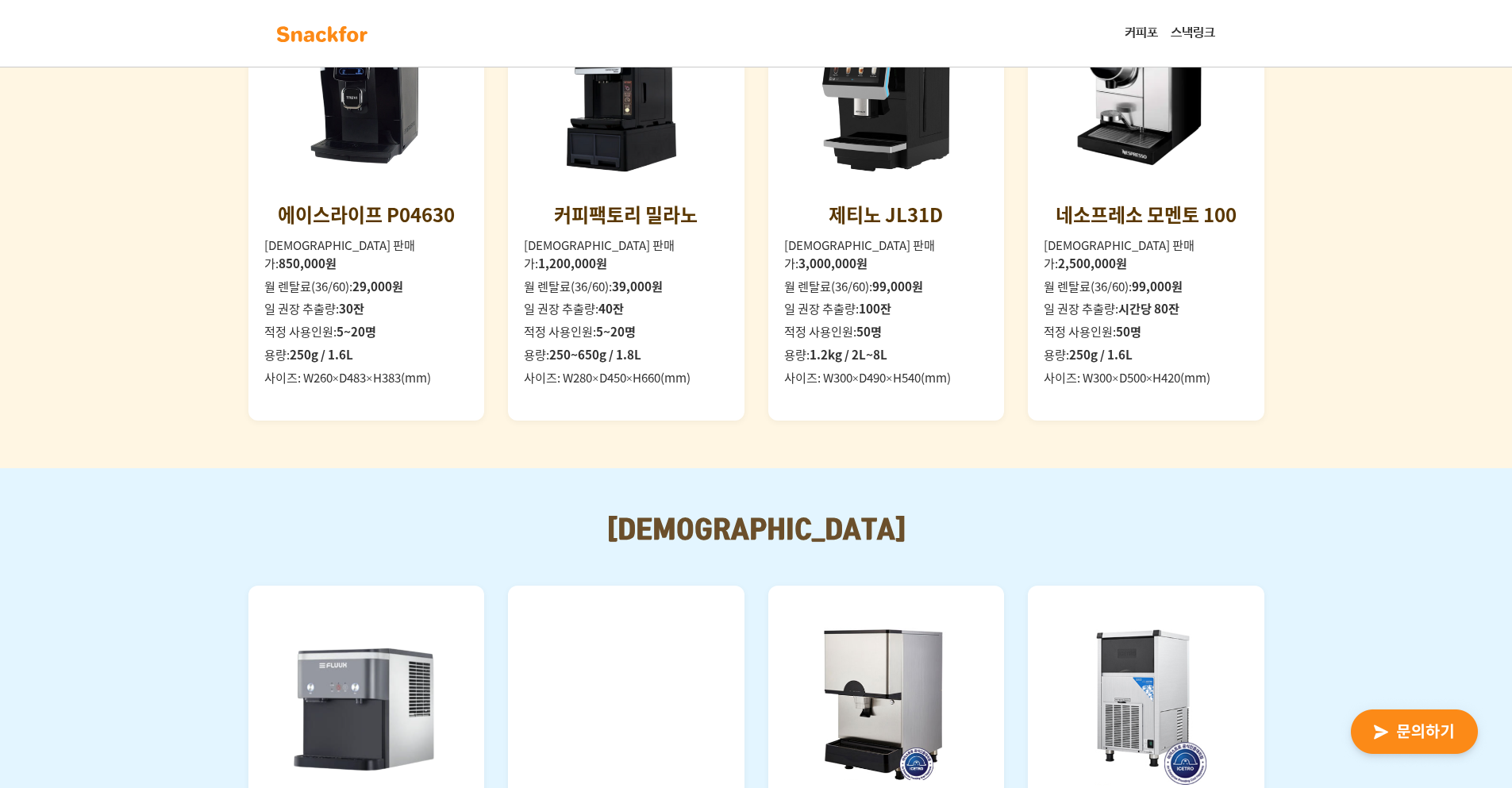
scroll to position [1720, 0]
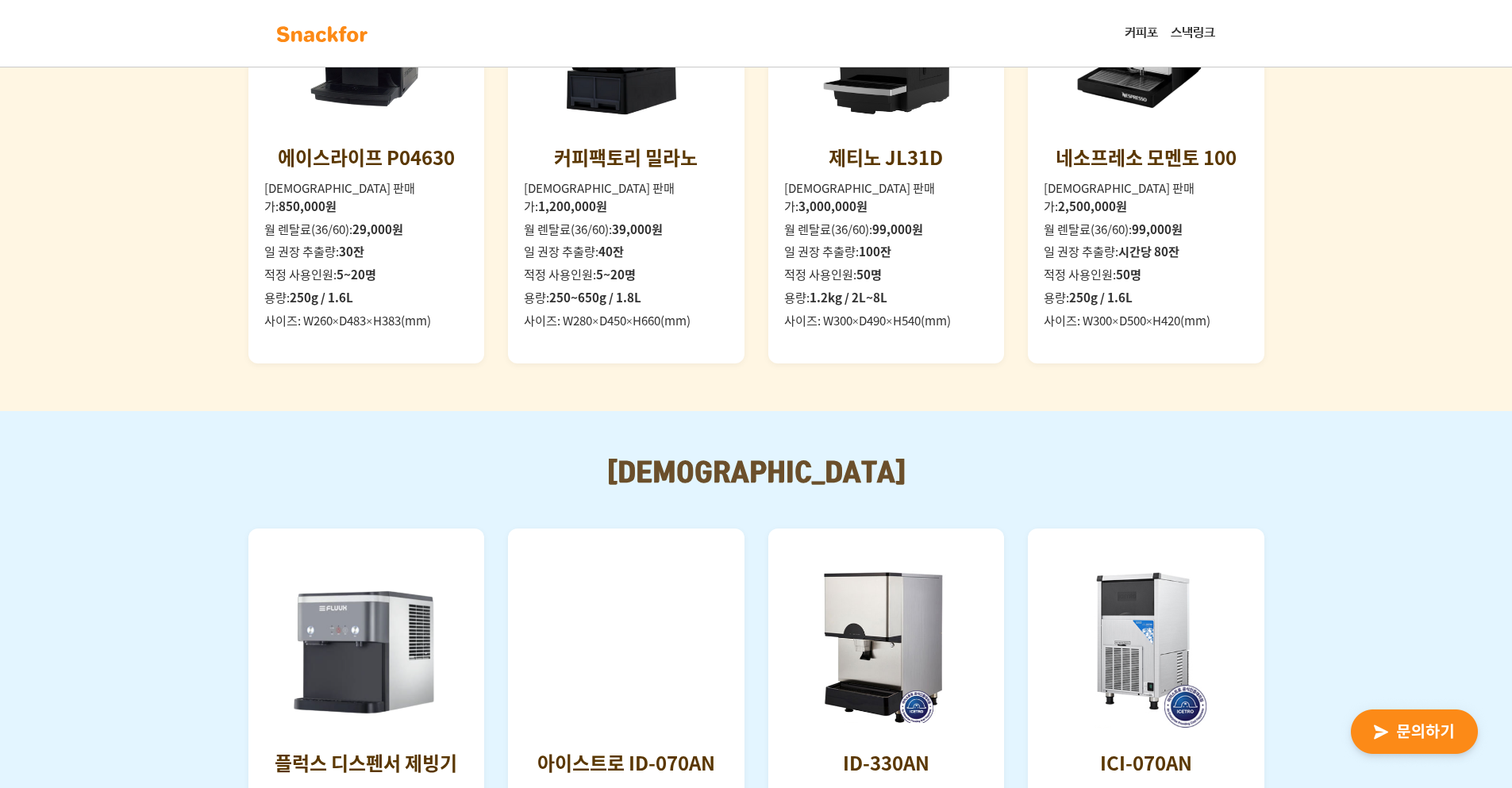
click at [495, 410] on div "기본 커피머신 라인업 베이직 에이스라이프 P04630 일시불 판매가: 850,000원 월 렌탈료(36/60): 29,000원 일 권장 추출량:…" at bounding box center [756, 107] width 1512 height 606
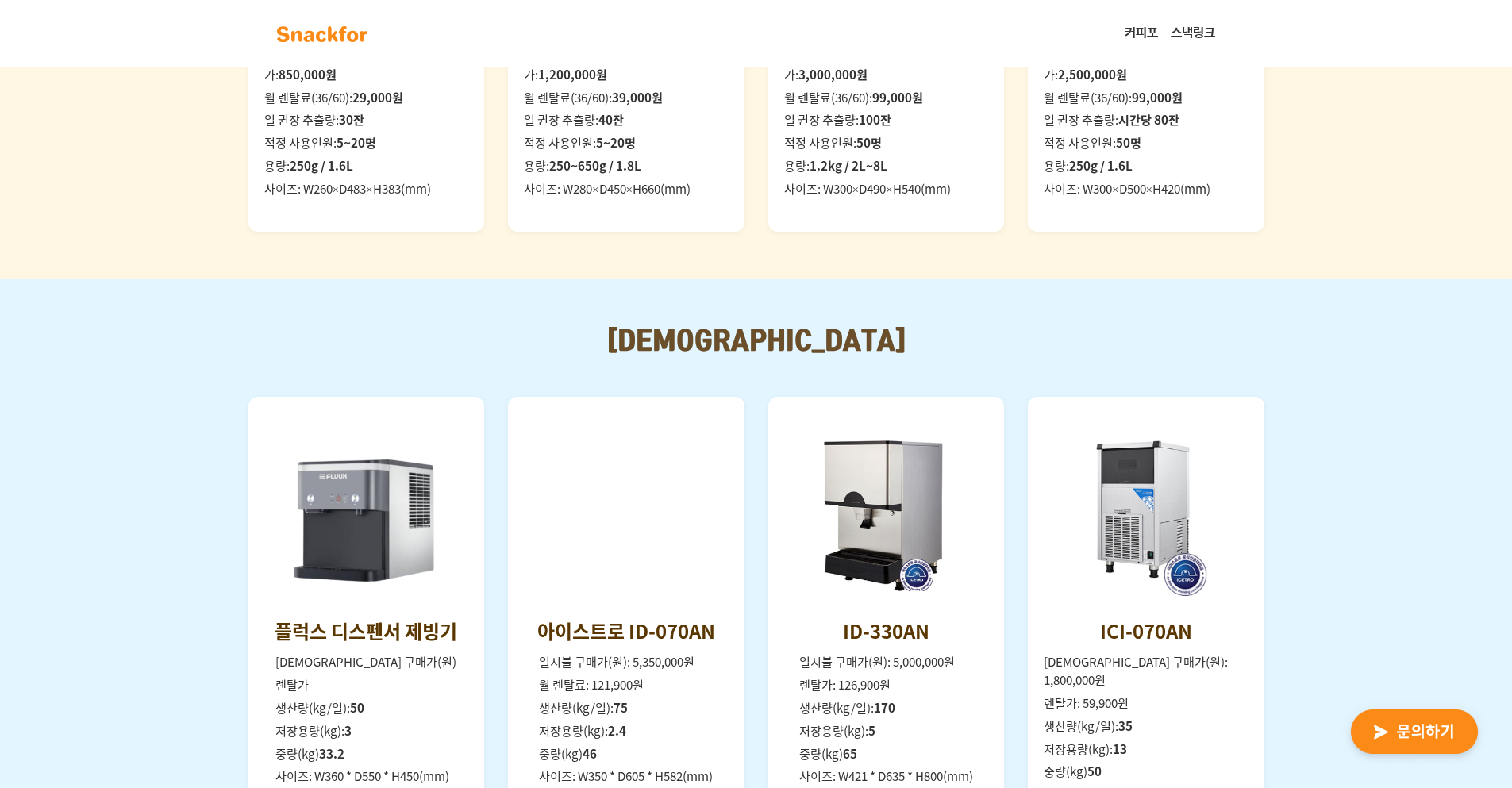
click at [495, 410] on div "플럭스 디스펜서 제빙기 일시불 구매가(원) 렌탈가 생산량(kg/일): 50 저장용량(kg): 3 중량(kg) 33.2 사이즈: W360 * D…" at bounding box center [756, 617] width 1016 height 440
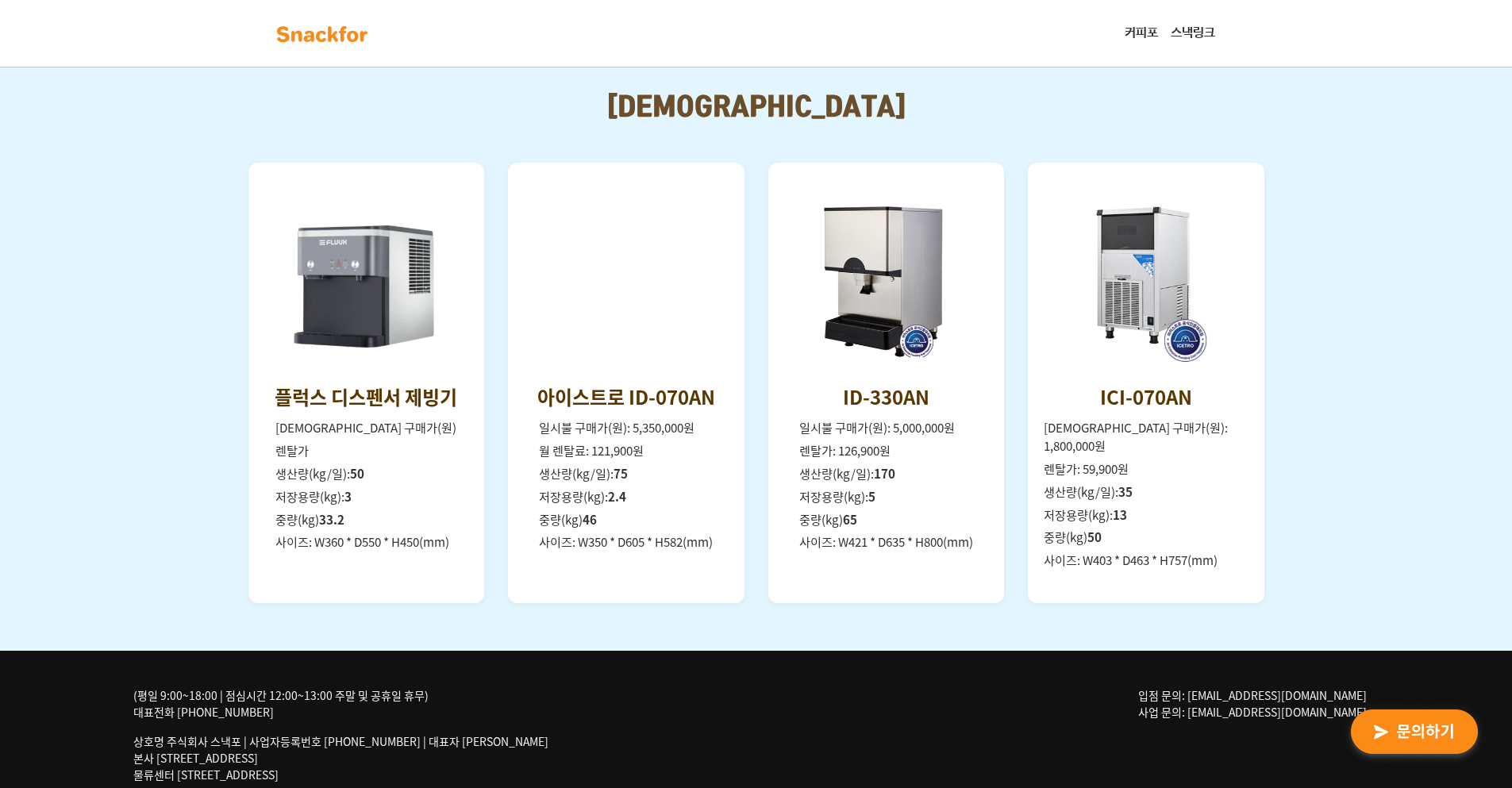
scroll to position [2186, 0]
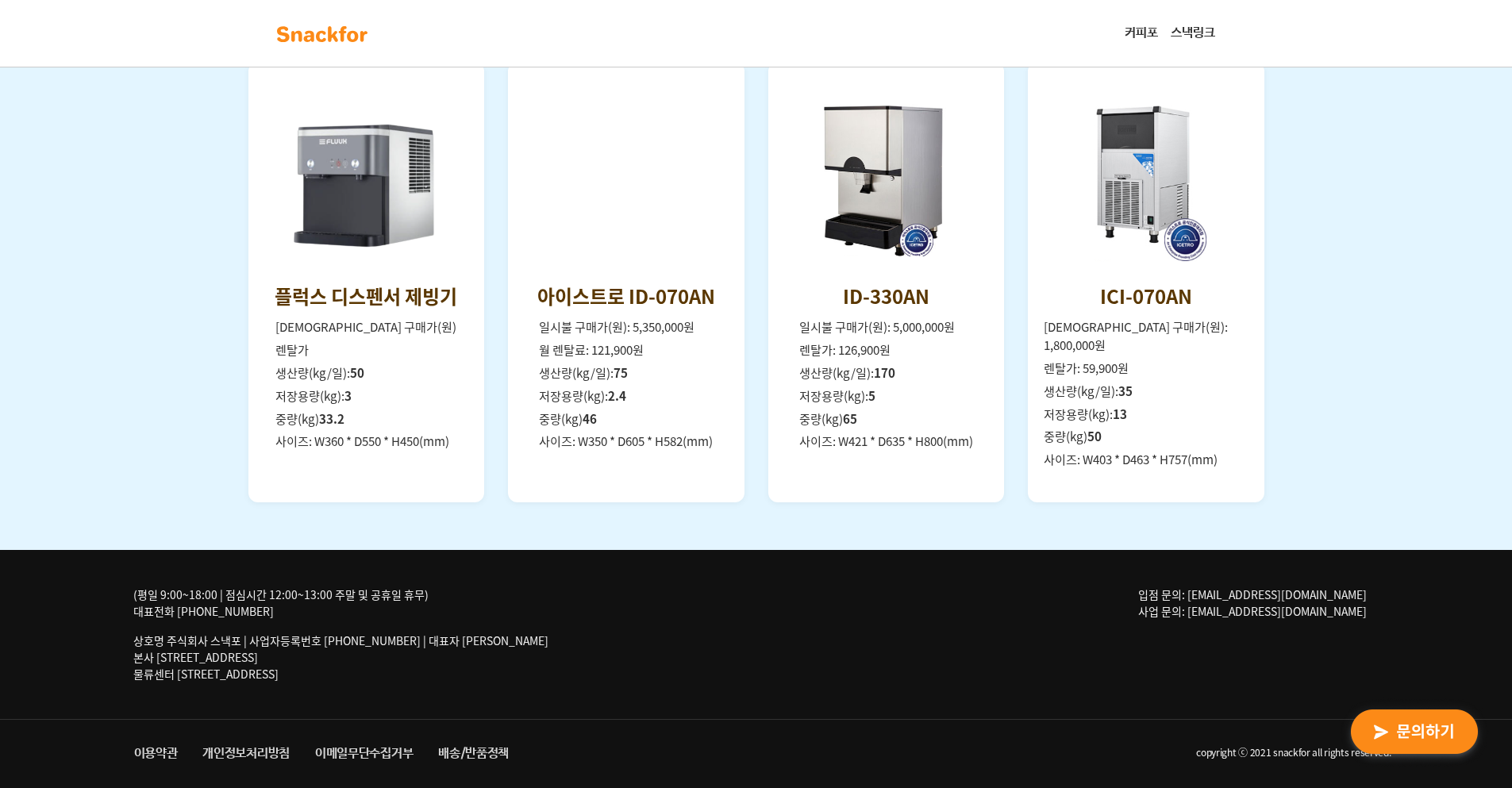
drag, startPoint x: 458, startPoint y: 619, endPoint x: 425, endPoint y: 657, distance: 50.3
click at [425, 657] on p "상호명 주식회사 스낵포 | 사업자등록번호 [PHONE_NUMBER] | 대표자 [PERSON_NAME] 본사 [STREET_ADDRESS] 물…" at bounding box center [340, 657] width 415 height 50
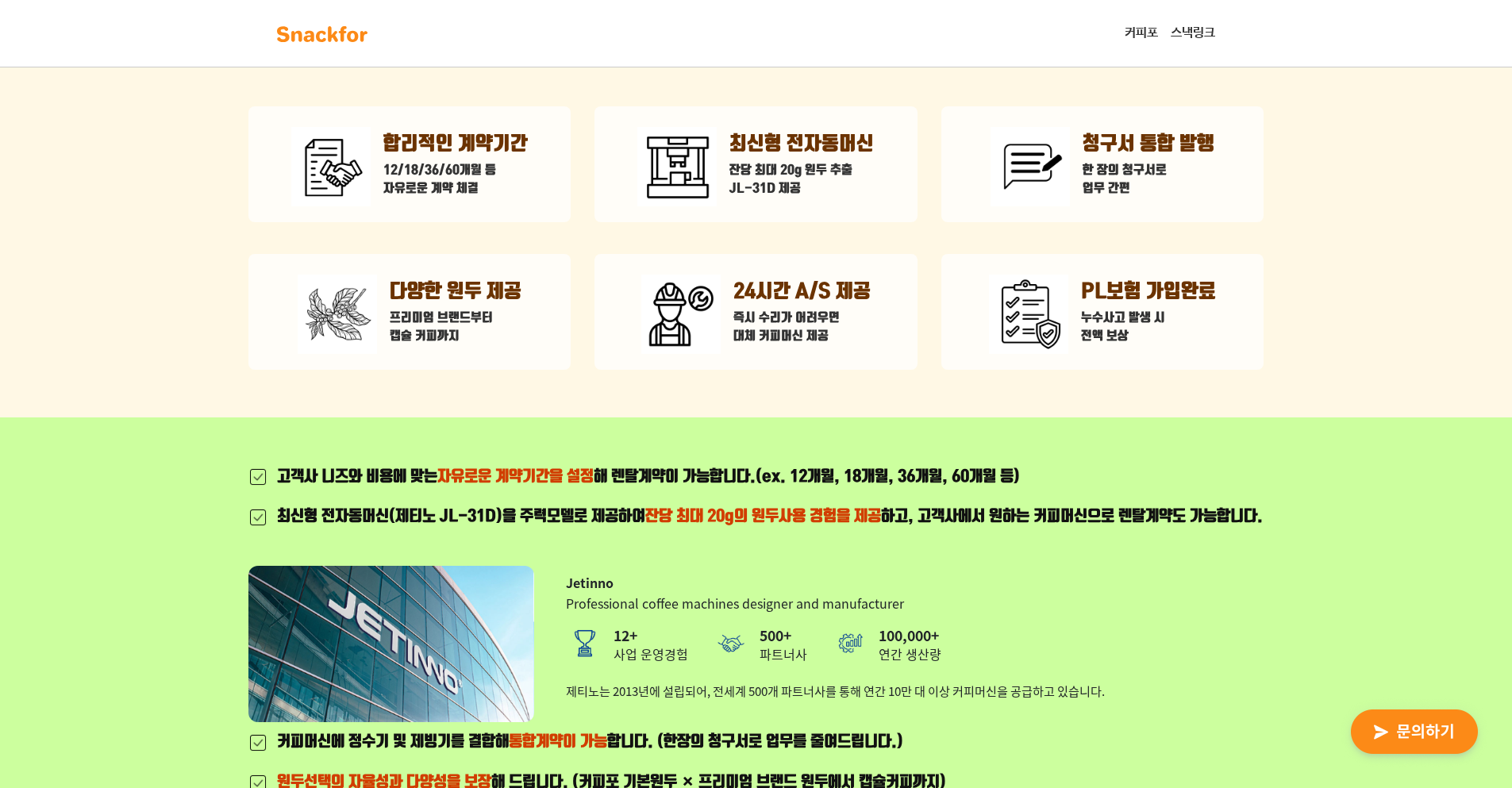
scroll to position [0, 0]
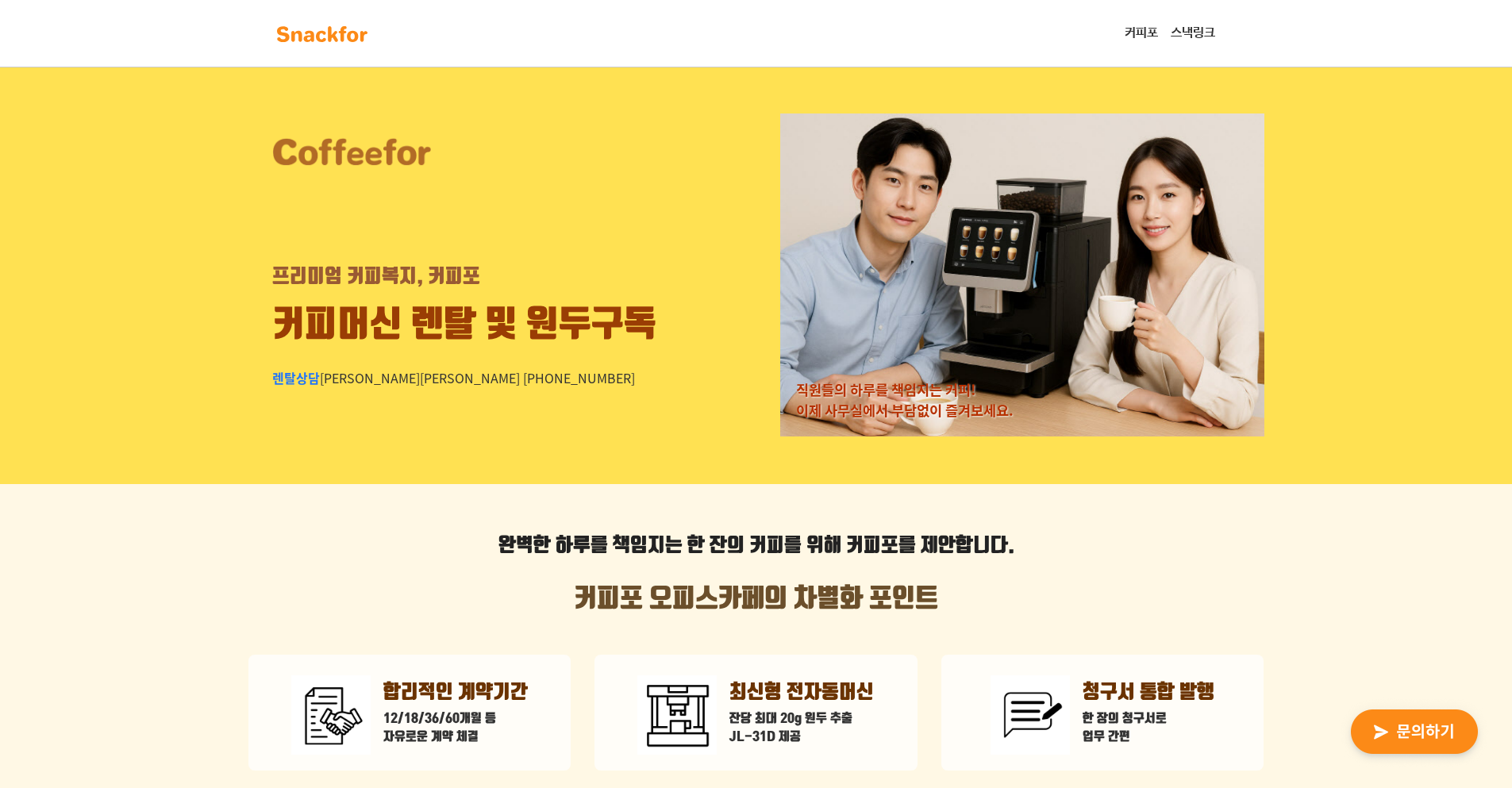
click at [562, 419] on div "프리미엄 커피복지, 커피포 커피머신 렌탈 및 원두구독 렌탈상담 [PERSON_NAME][PERSON_NAME] [PHONE_NUMBER]" at bounding box center [514, 275] width 532 height 323
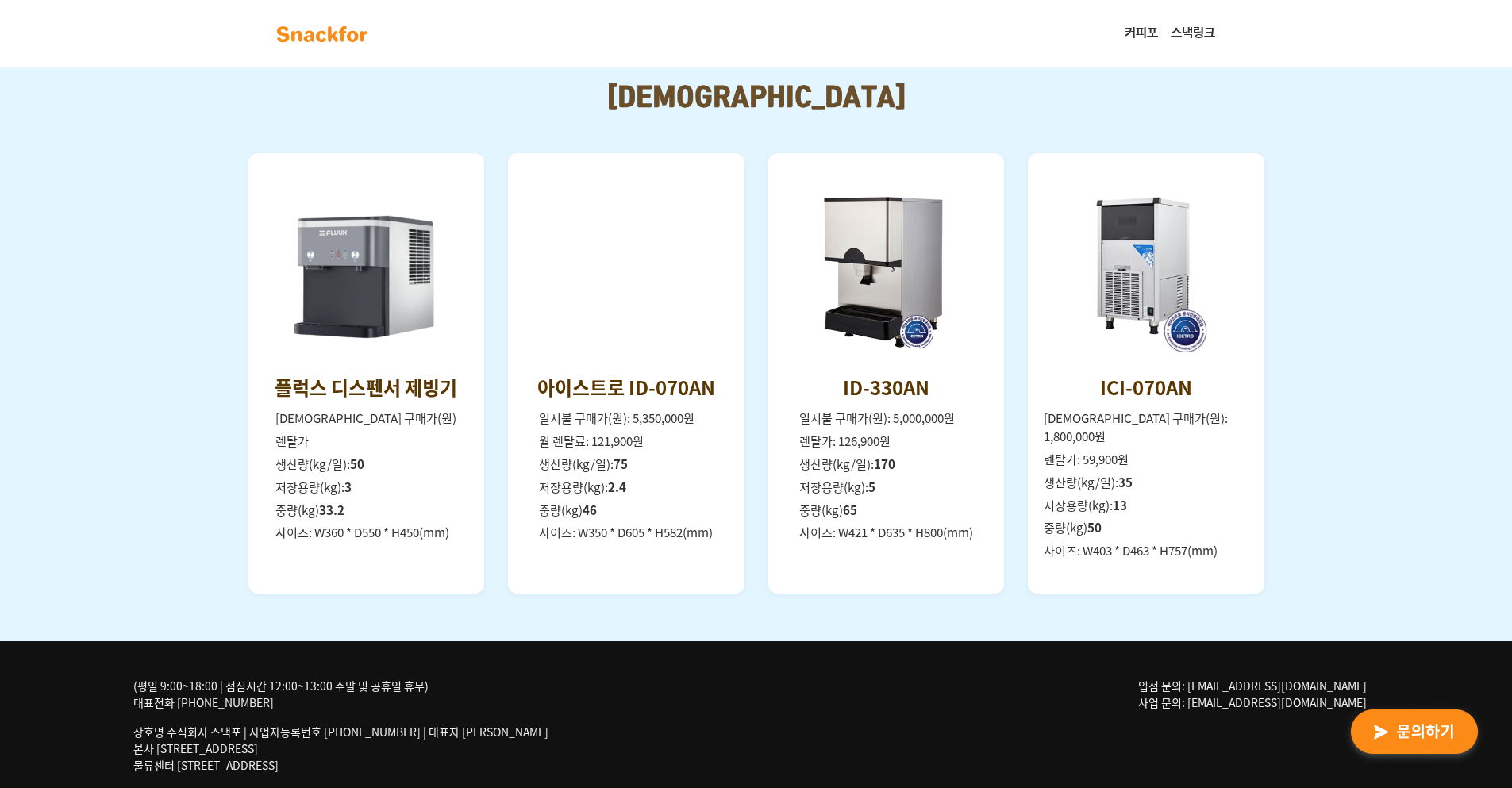
scroll to position [2186, 0]
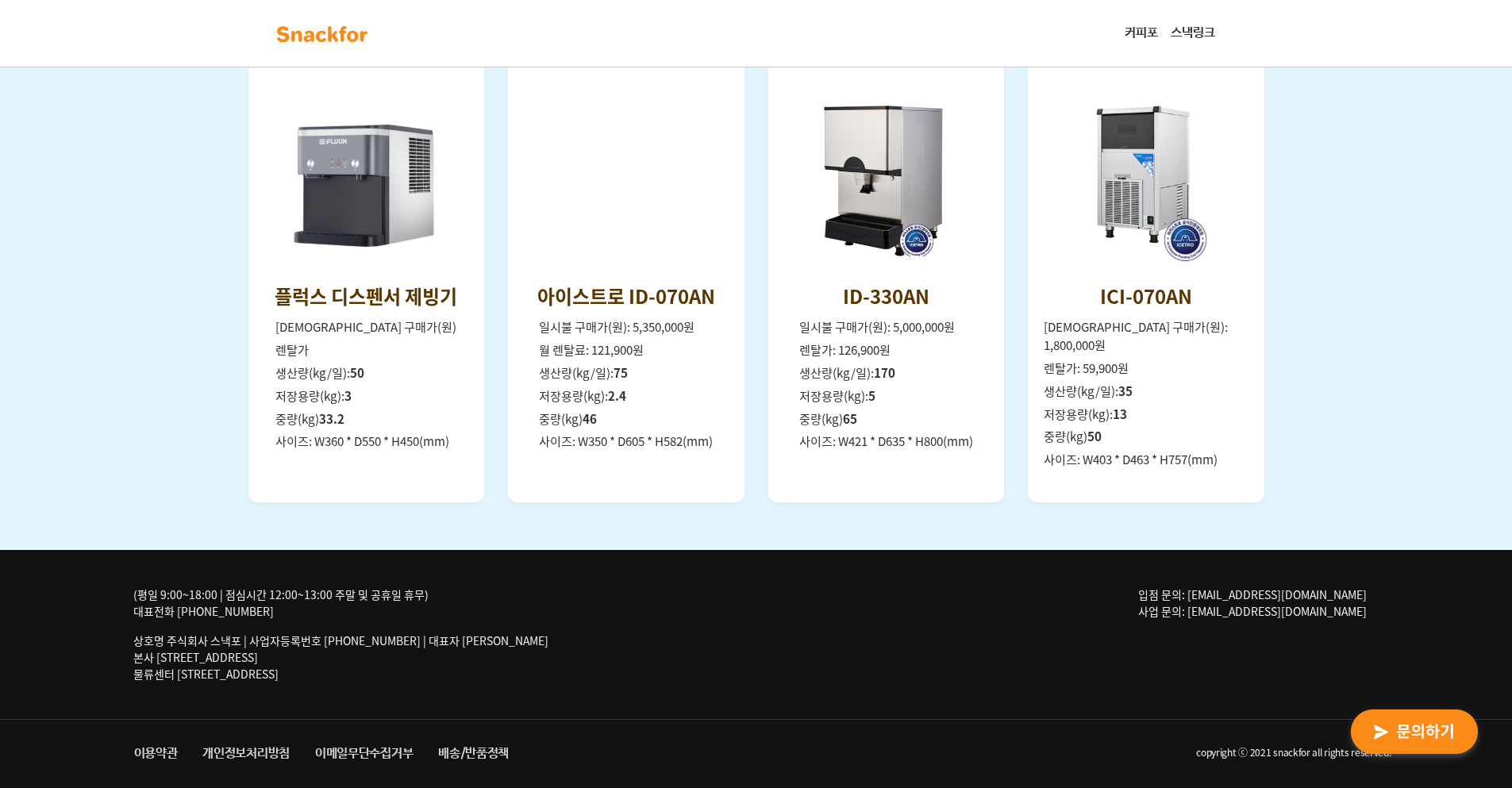
drag, startPoint x: 623, startPoint y: 194, endPoint x: 118, endPoint y: 240, distance: 507.1
click at [119, 229] on div "[DEMOGRAPHIC_DATA] 플럭스 디스펜서 제빙기 일시불 구매가(원) 렌탈가 생산량(kg/일): 50 저장용량(kg): 3 중량(kg)…" at bounding box center [756, 247] width 1512 height 606
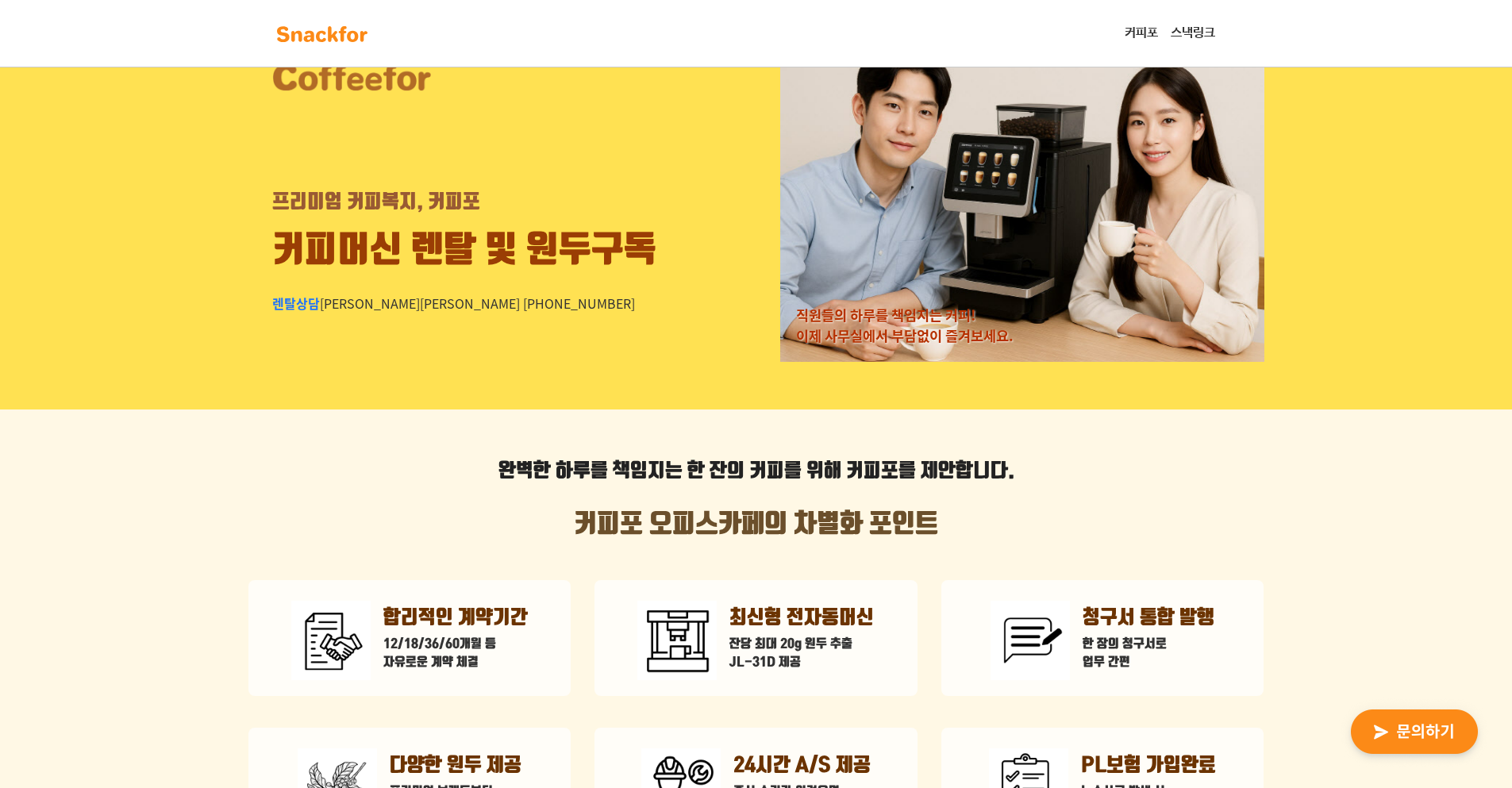
scroll to position [0, 0]
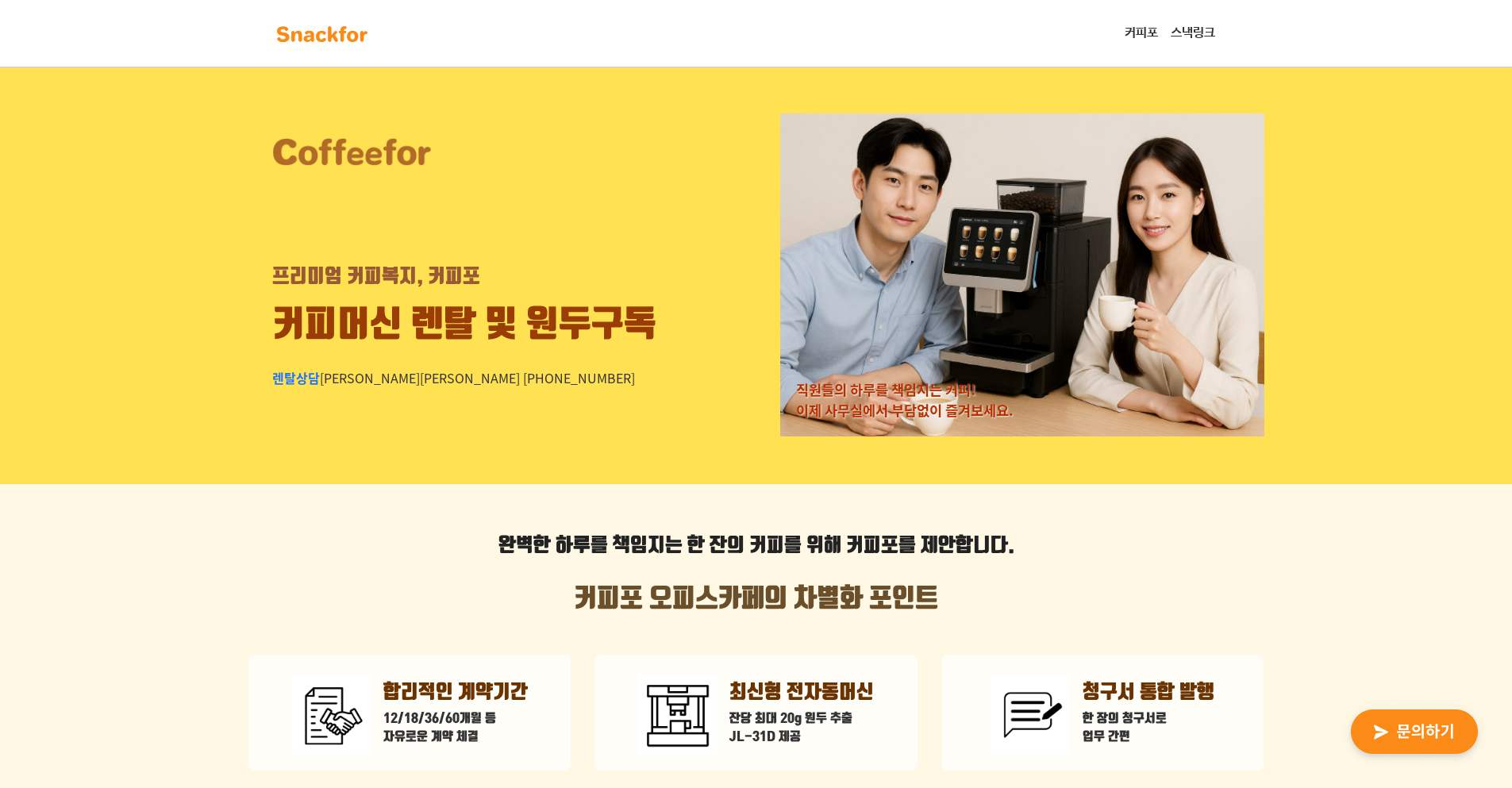
click at [298, 27] on img at bounding box center [322, 34] width 100 height 25
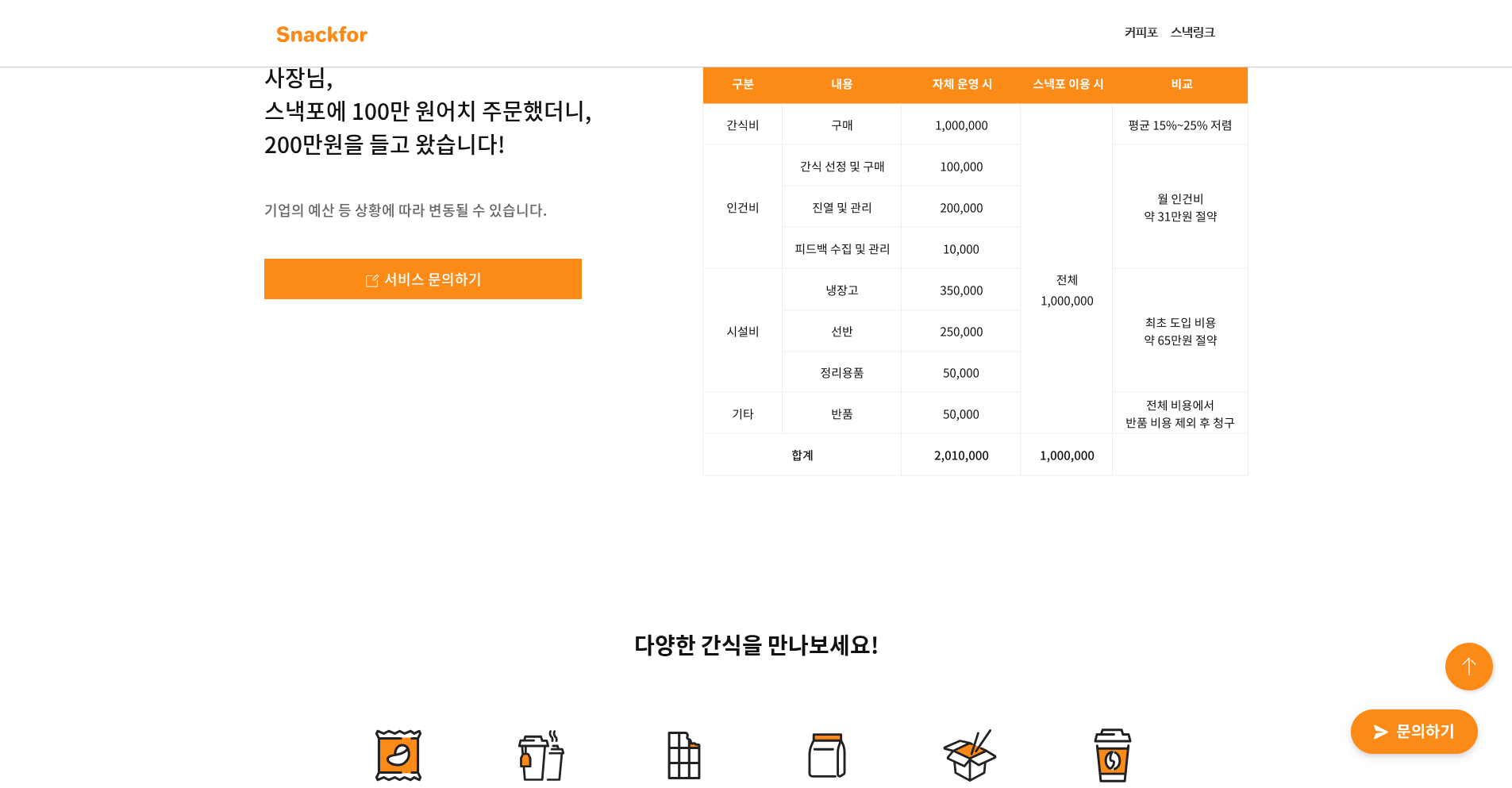
scroll to position [4263, 0]
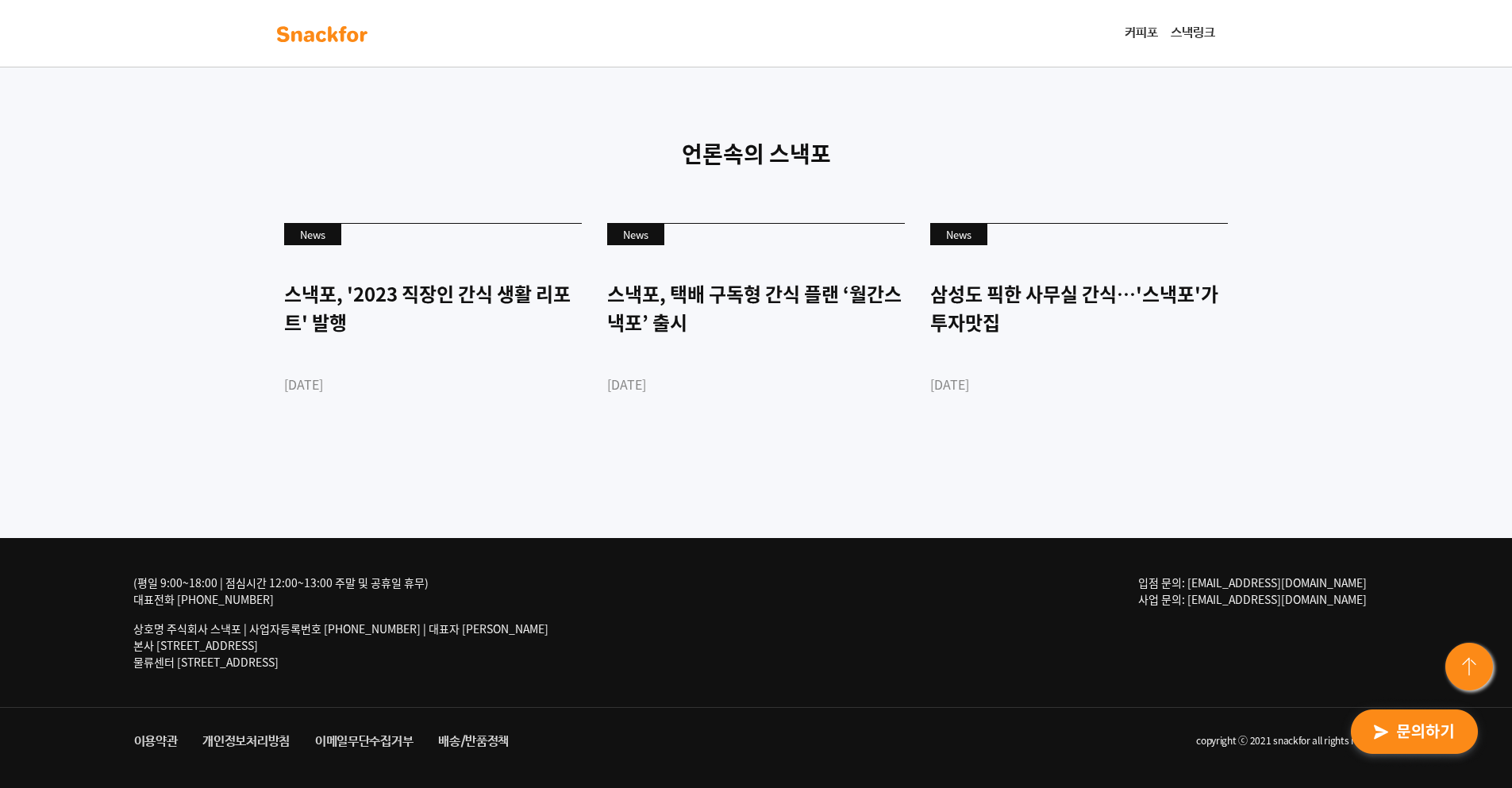
drag, startPoint x: 462, startPoint y: 621, endPoint x: 445, endPoint y: 627, distance: 18.0
click at [445, 627] on p "상호명 주식회사 스낵포 | 사업자등록번호 [PHONE_NUMBER] | 대표자 [PERSON_NAME] 본사 [STREET_ADDRESS] 물…" at bounding box center [340, 645] width 415 height 50
click at [632, 612] on div "(평일 9:00~18:00 | 점심시간 12:00~13:00 주말 및 공휴일 휴무) 대표전화 1668-0849 상호명 주식회사 스낵포 | 사업…" at bounding box center [756, 623] width 1270 height 169
drag, startPoint x: 632, startPoint y: 612, endPoint x: 620, endPoint y: 613, distance: 12.0
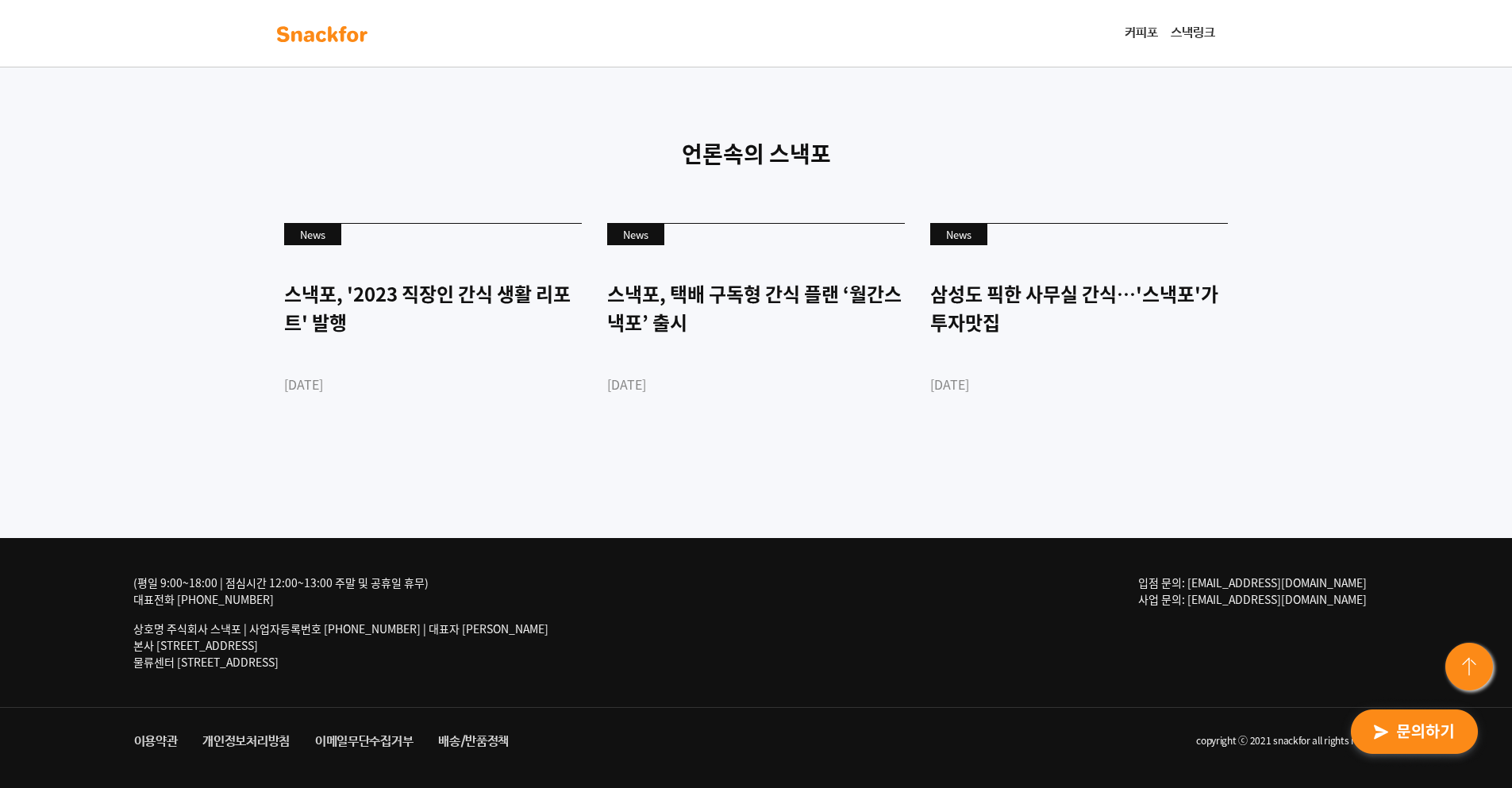
drag, startPoint x: 620, startPoint y: 613, endPoint x: 537, endPoint y: 611, distance: 83.0
click at [537, 611] on div "(평일 9:00~18:00 | 점심시간 12:00~13:00 주말 및 공휴일 휴무) 대표전화 1668-0849 상호명 주식회사 스낵포 | 사업…" at bounding box center [756, 623] width 1270 height 169
drag, startPoint x: 737, startPoint y: 461, endPoint x: 683, endPoint y: 461, distance: 54.0
click at [676, 465] on div "언론속의 스낵포 News 스낵포, '2023 직장인 간식 생활 리포트' 발행 2023-03-28 News 스낵포, 택배 구독형 간식 플랜 ‘월…" at bounding box center [756, 299] width 1512 height 477
drag, startPoint x: 719, startPoint y: 498, endPoint x: 694, endPoint y: 492, distance: 25.7
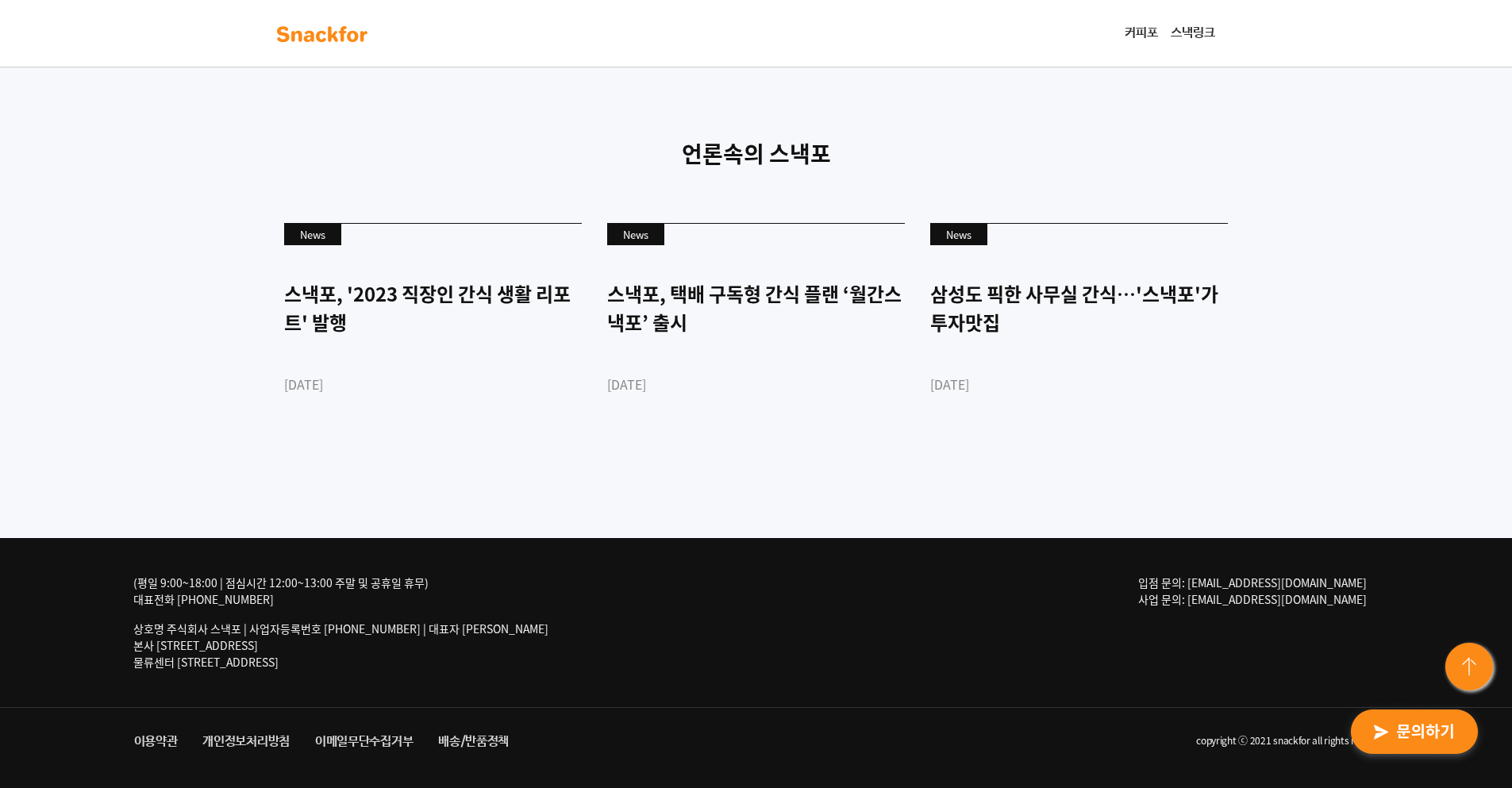
click at [694, 492] on div "언론속의 스낵포 News 스낵포, '2023 직장인 간식 생활 리포트' 발행 2023-03-28 News 스낵포, 택배 구독형 간식 플랜 ‘월…" at bounding box center [756, 299] width 1512 height 477
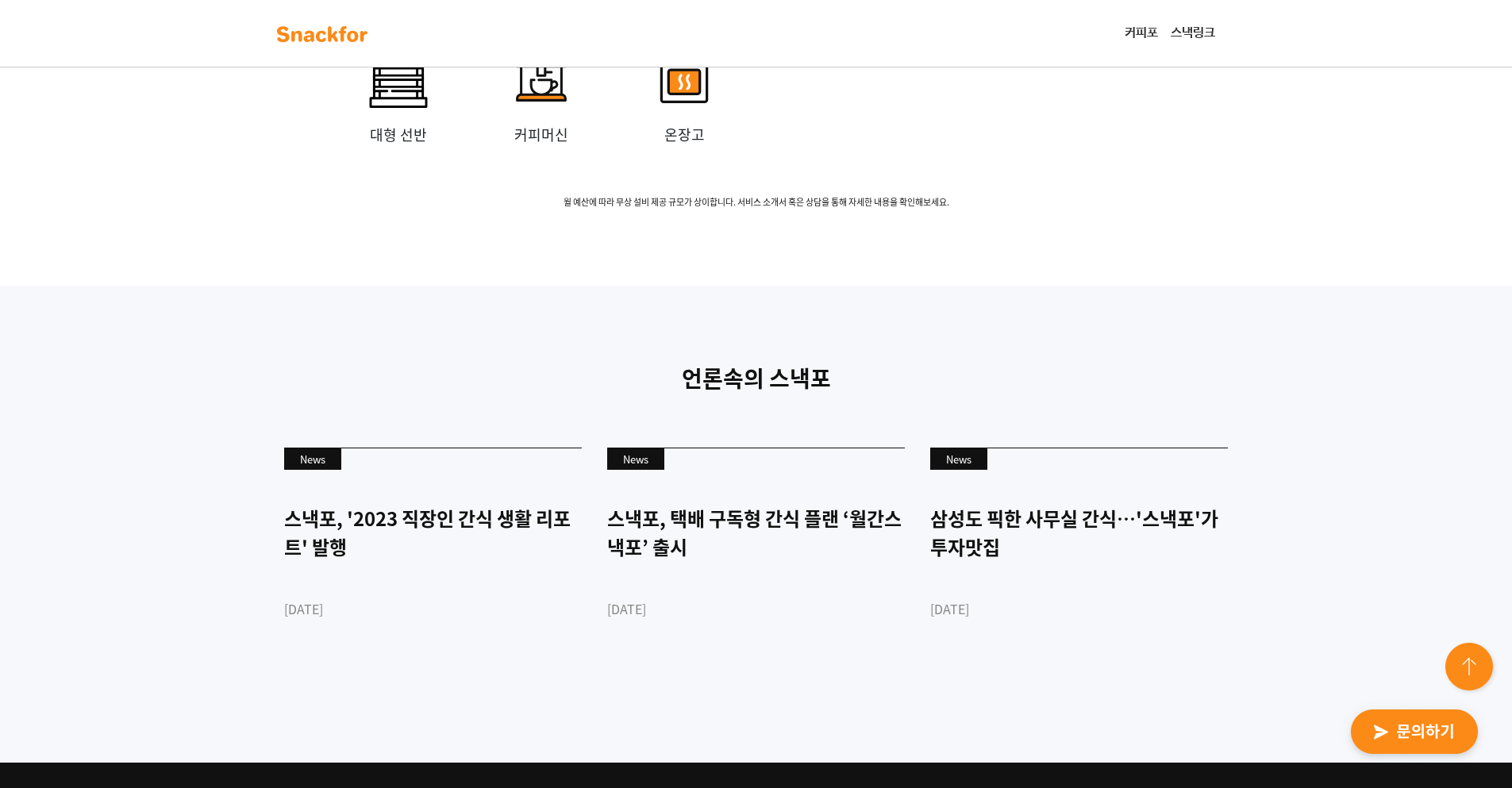
scroll to position [3603, 0]
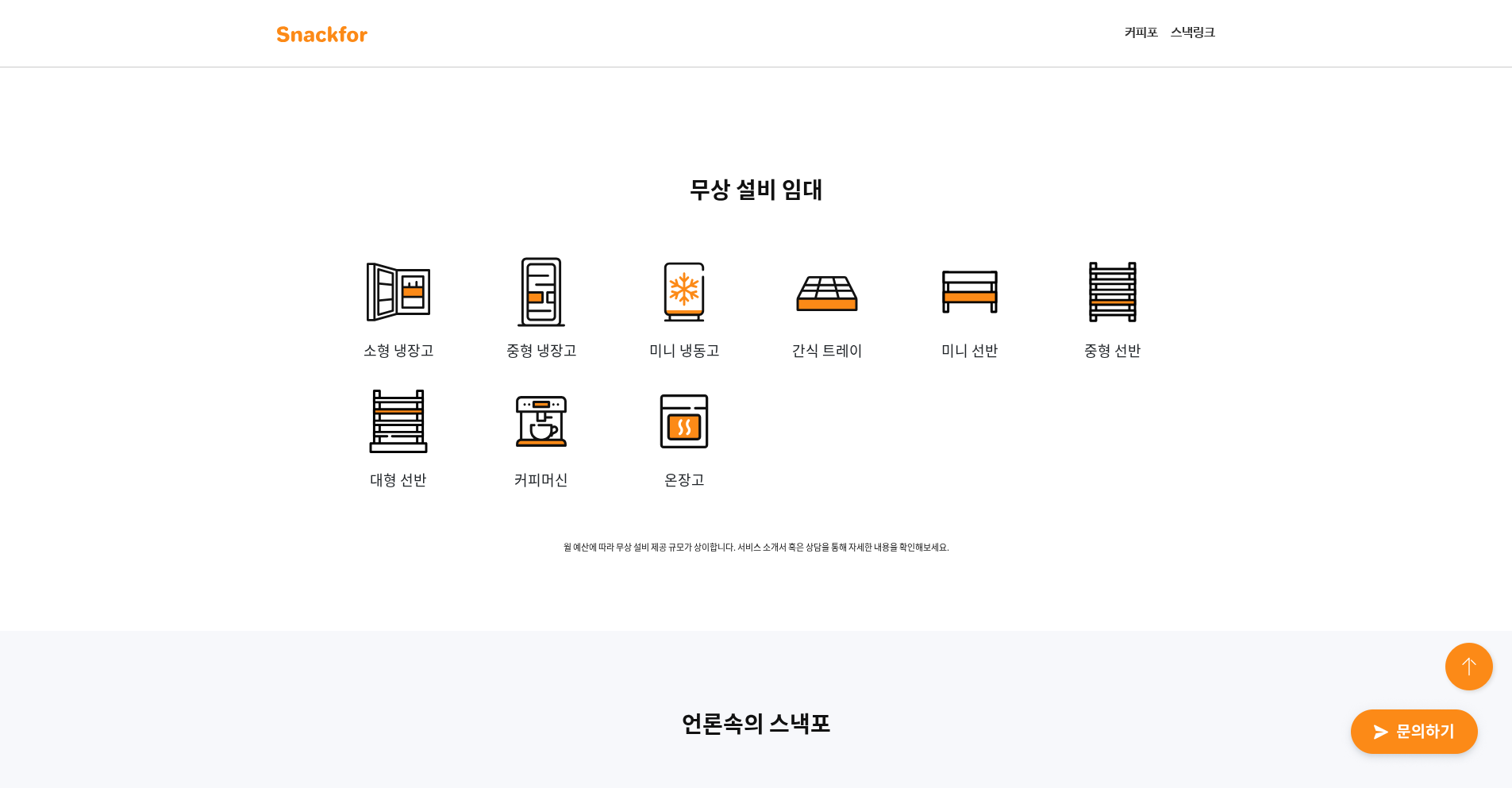
drag, startPoint x: 676, startPoint y: 383, endPoint x: 659, endPoint y: 387, distance: 17.5
click at [659, 387] on div "무상 설비 임대 소형 냉장고 중형 냉장고 미니 냉동고 간식 트레이 미니 선반 중형 선반 대형 선반 커피머신 온장고 월 예산에 따라 무상 설비 …" at bounding box center [756, 364] width 1512 height 534
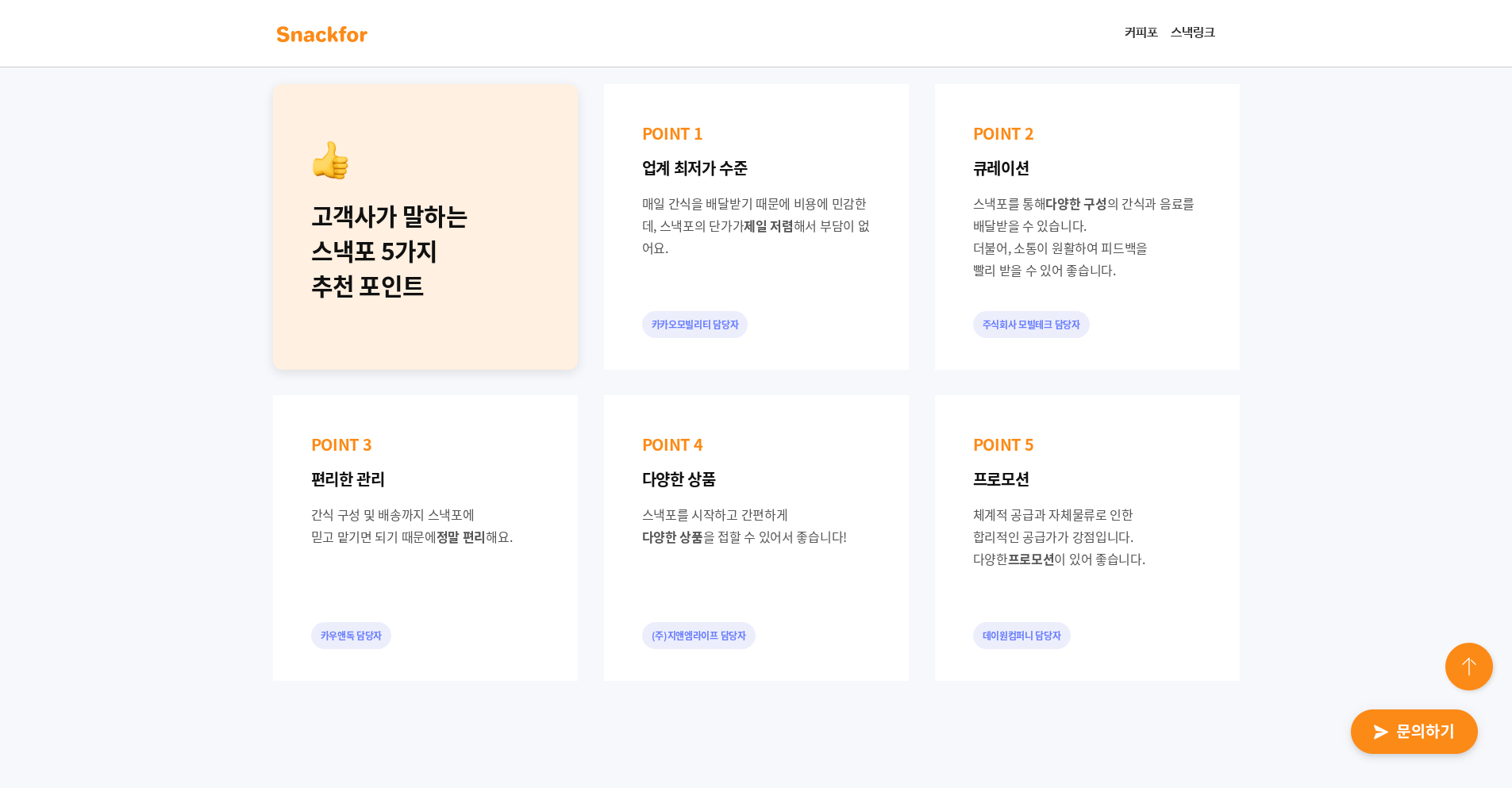
scroll to position [0, 0]
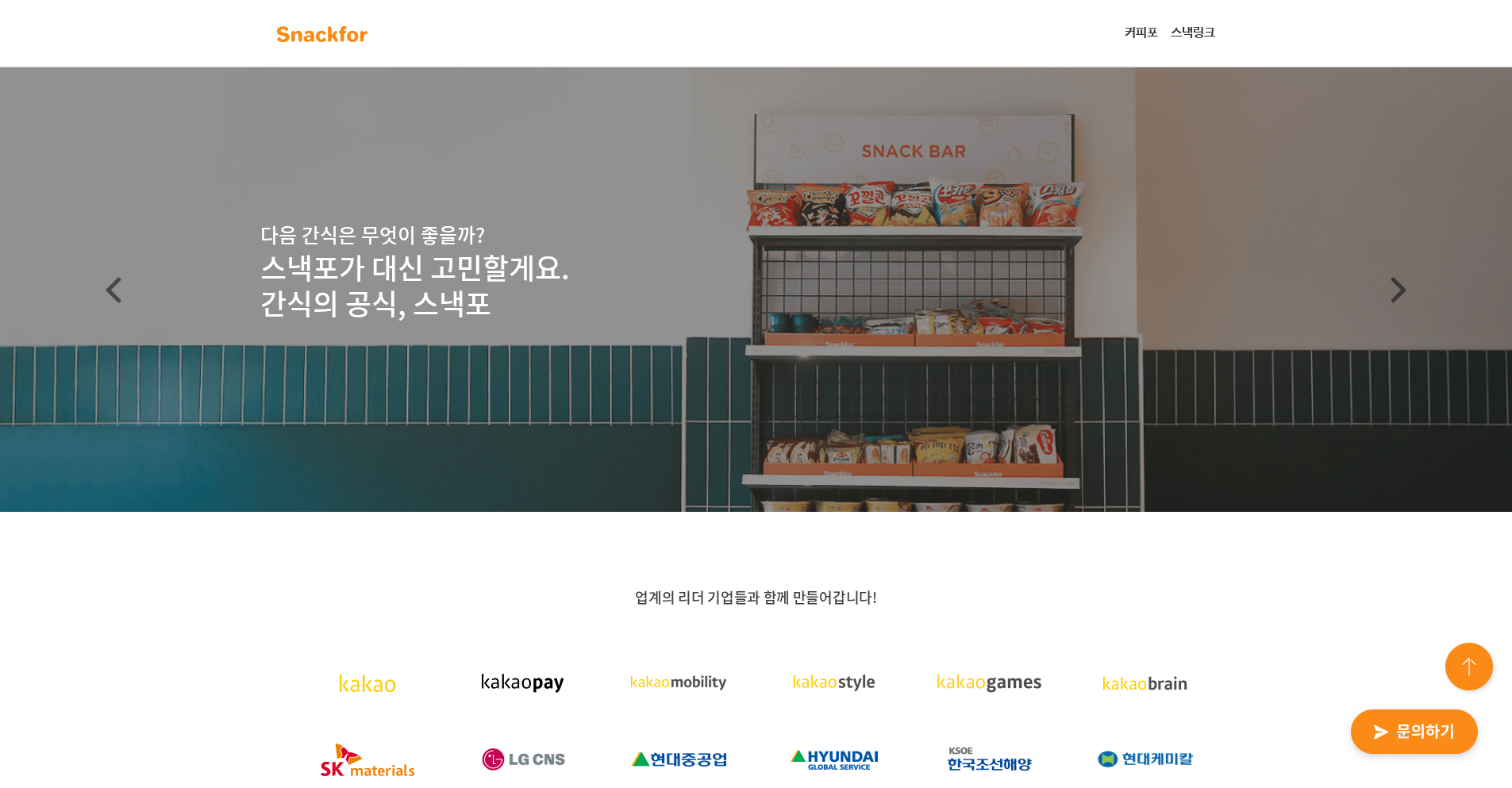
click at [1176, 36] on link "스낵링크" at bounding box center [1192, 33] width 57 height 31
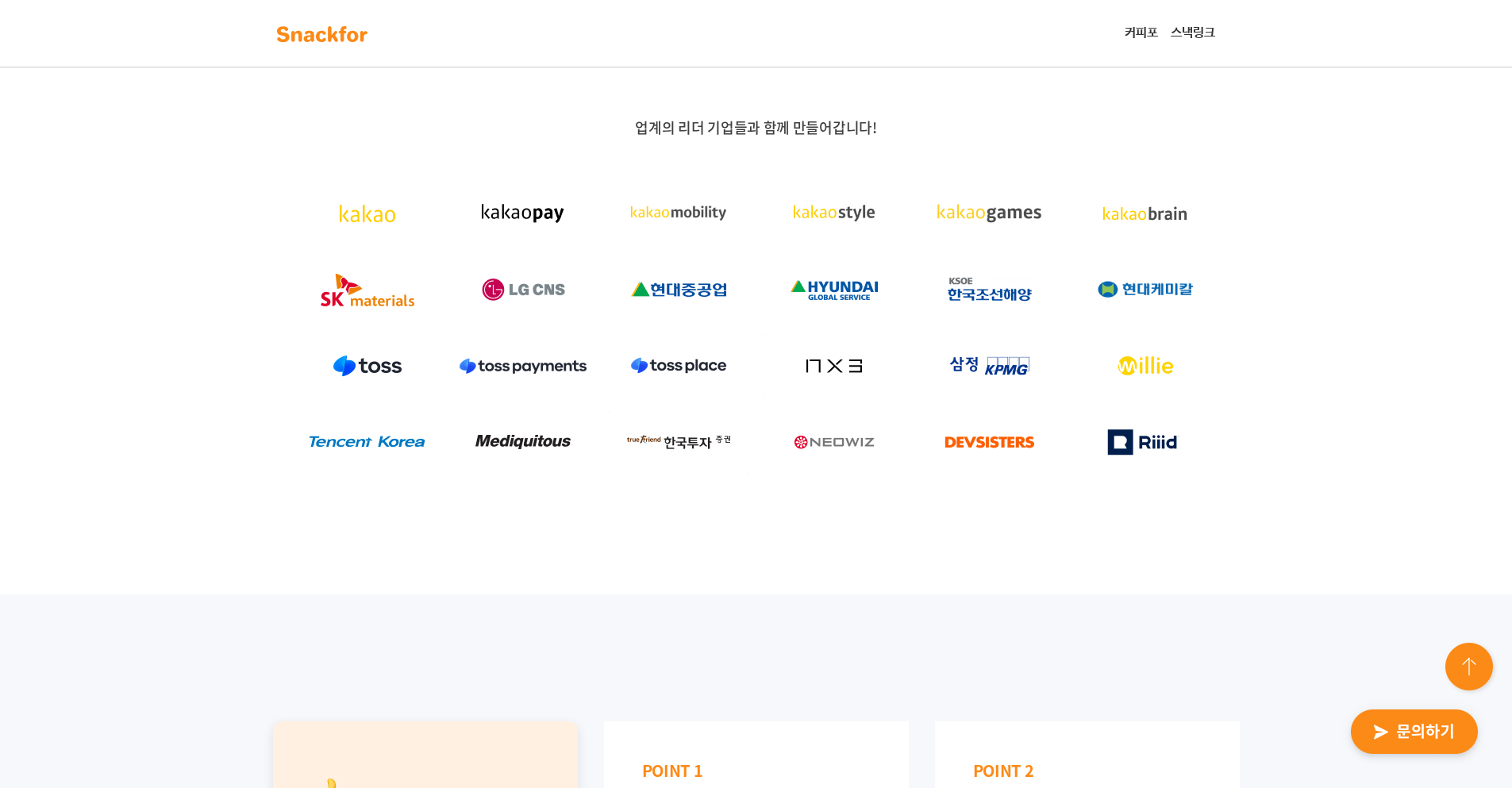
scroll to position [1057, 0]
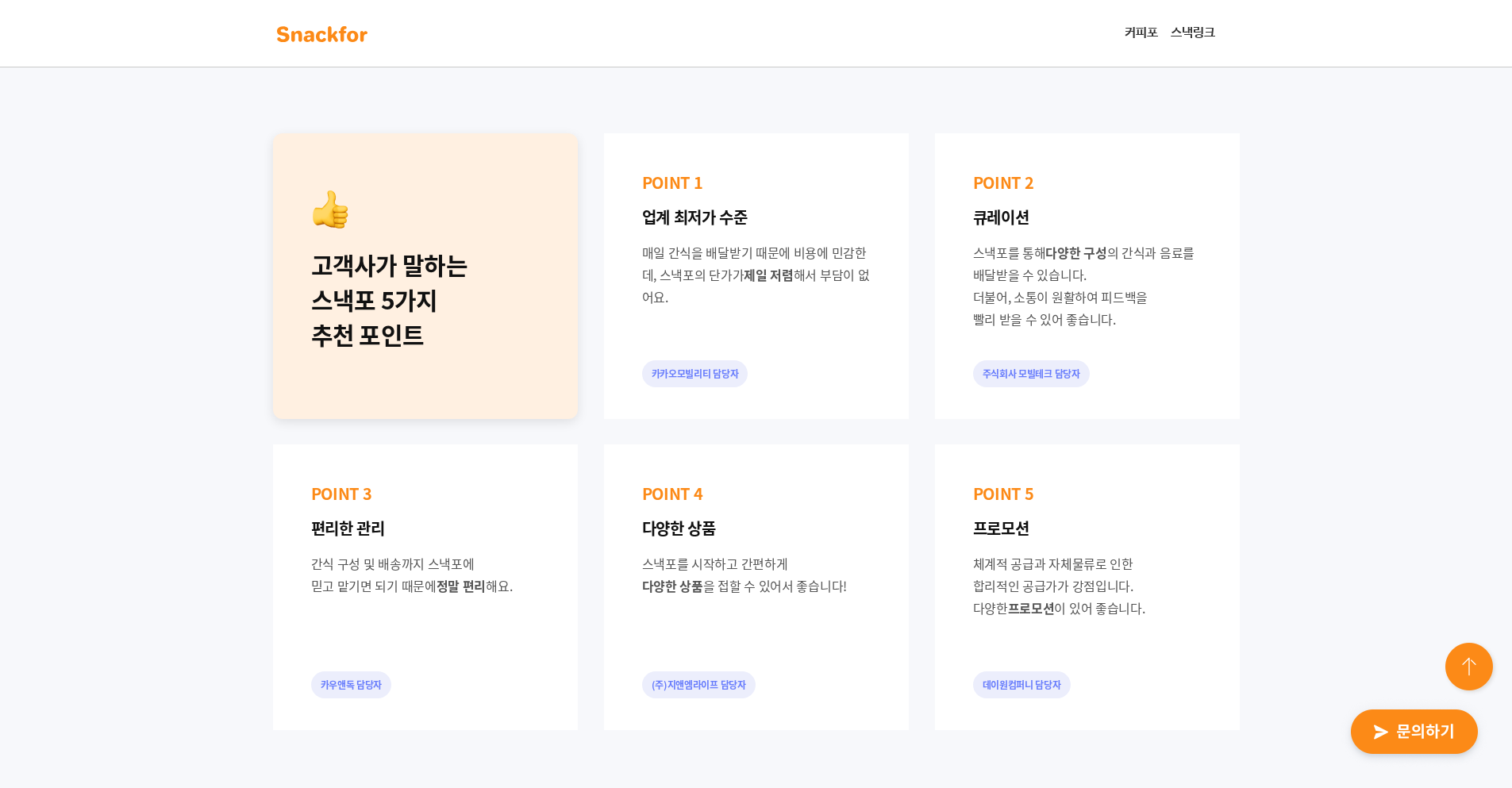
drag, startPoint x: 1284, startPoint y: 490, endPoint x: 1276, endPoint y: 493, distance: 8.5
drag, startPoint x: 1276, startPoint y: 493, endPoint x: 850, endPoint y: 525, distance: 427.2
click at [850, 525] on p "다양한 상품" at bounding box center [756, 528] width 228 height 23
